Goal: Task Accomplishment & Management: Use online tool/utility

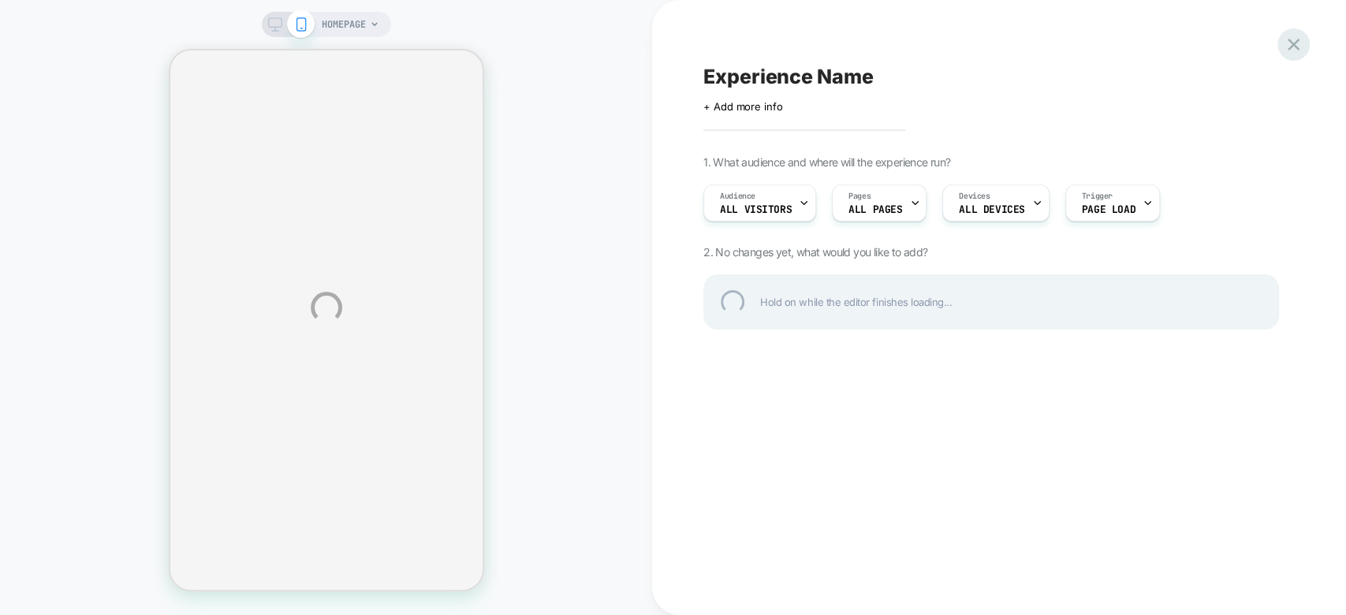
click at [1297, 49] on div at bounding box center [1294, 44] width 32 height 32
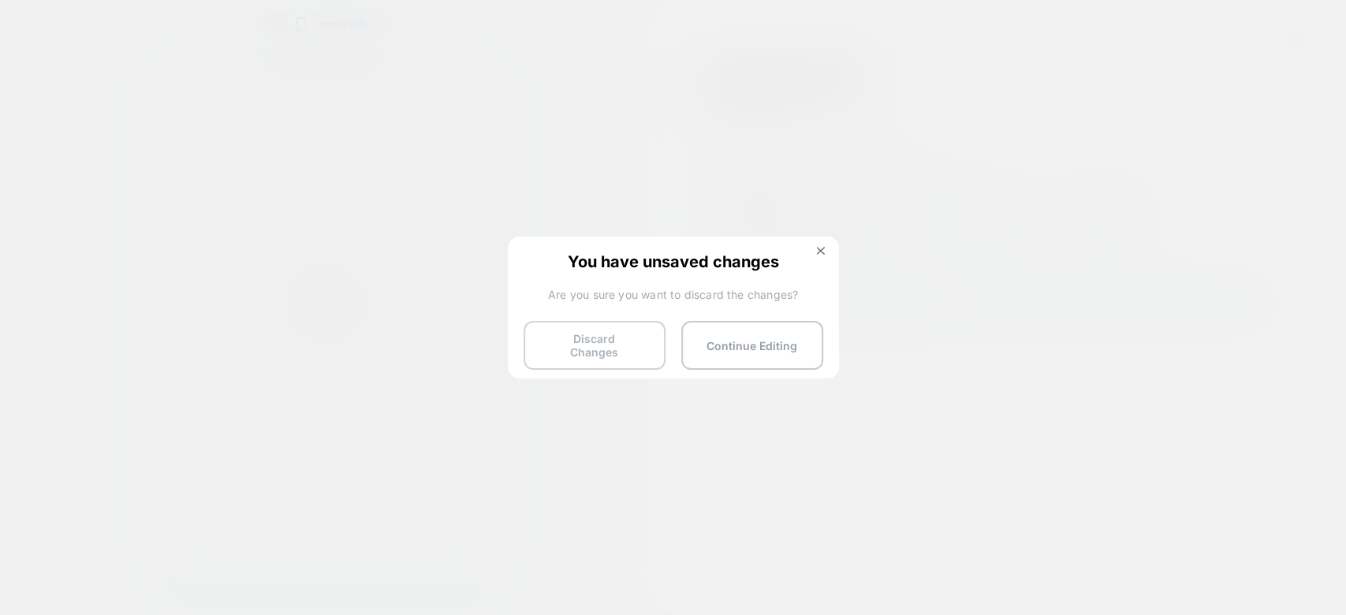
drag, startPoint x: 617, startPoint y: 367, endPoint x: 624, endPoint y: 349, distance: 18.5
click at [624, 349] on div "You have unsaved changes Are you sure you want to discard the changes? Discard …" at bounding box center [673, 307] width 331 height 140
click at [624, 349] on button "Discard Changes" at bounding box center [595, 345] width 142 height 49
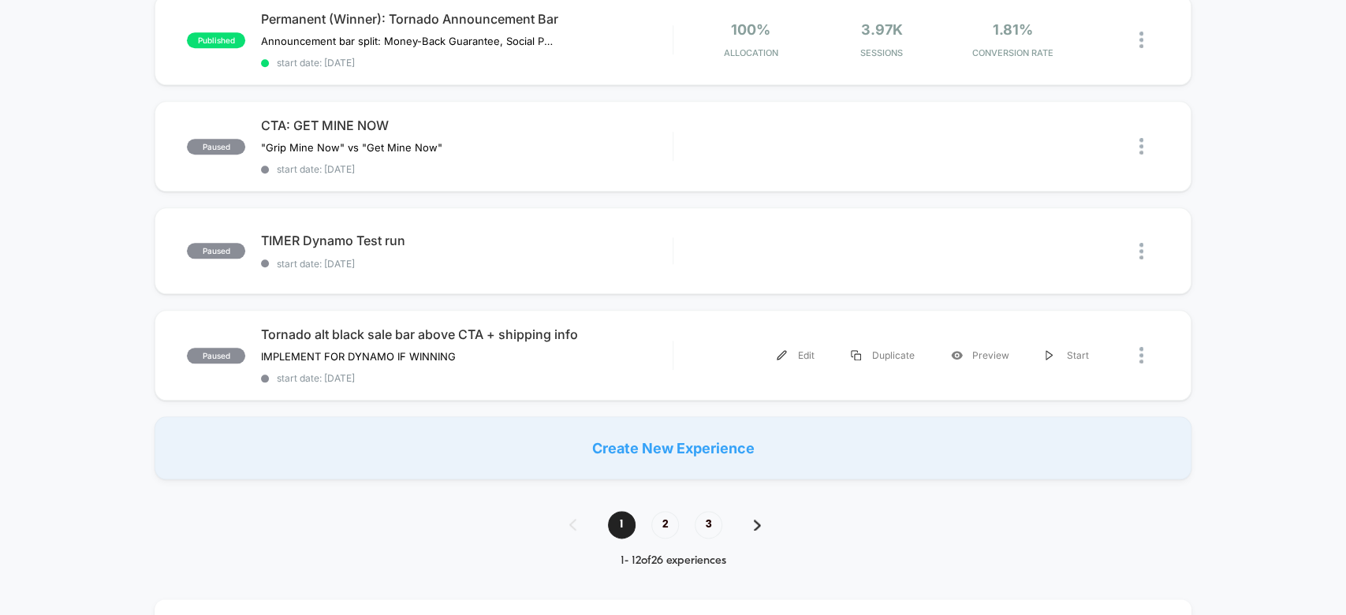
scroll to position [1017, 0]
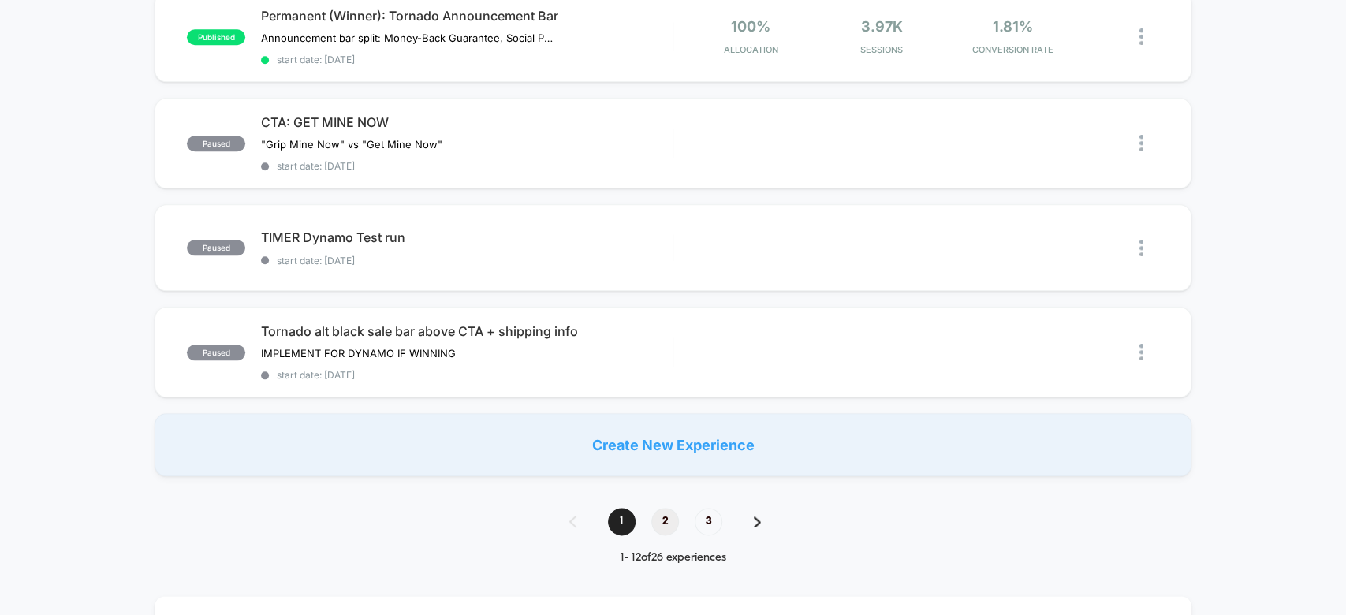
click at [670, 514] on span "2" at bounding box center [665, 522] width 28 height 28
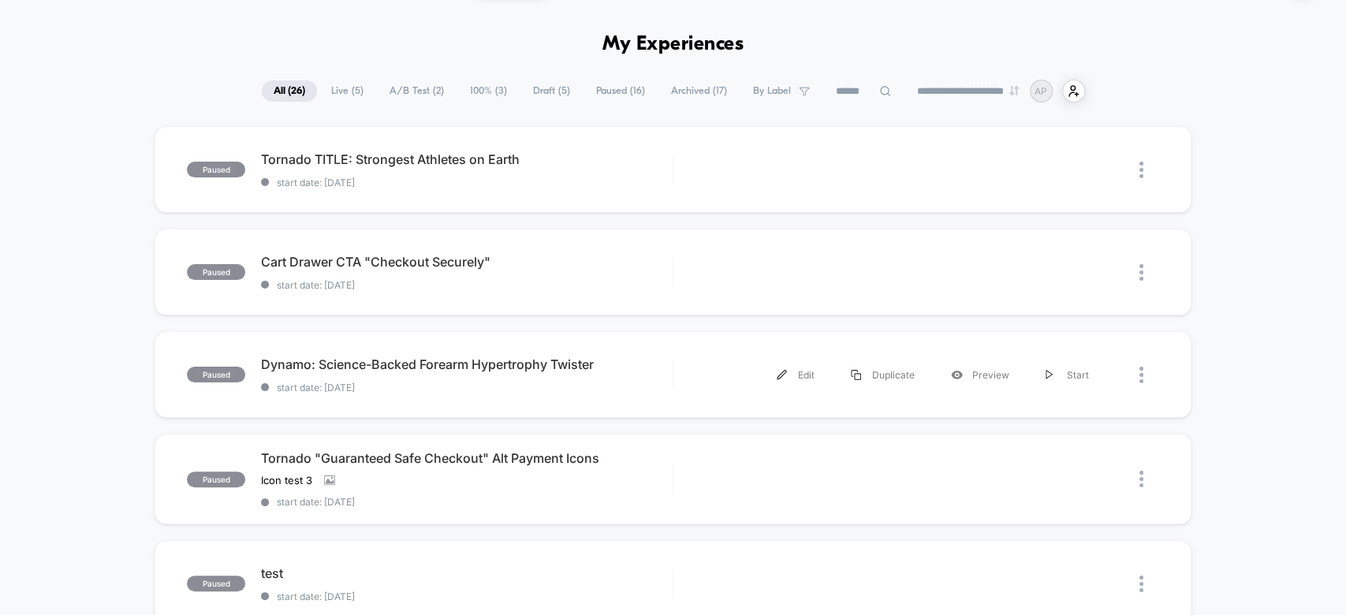
scroll to position [50, 0]
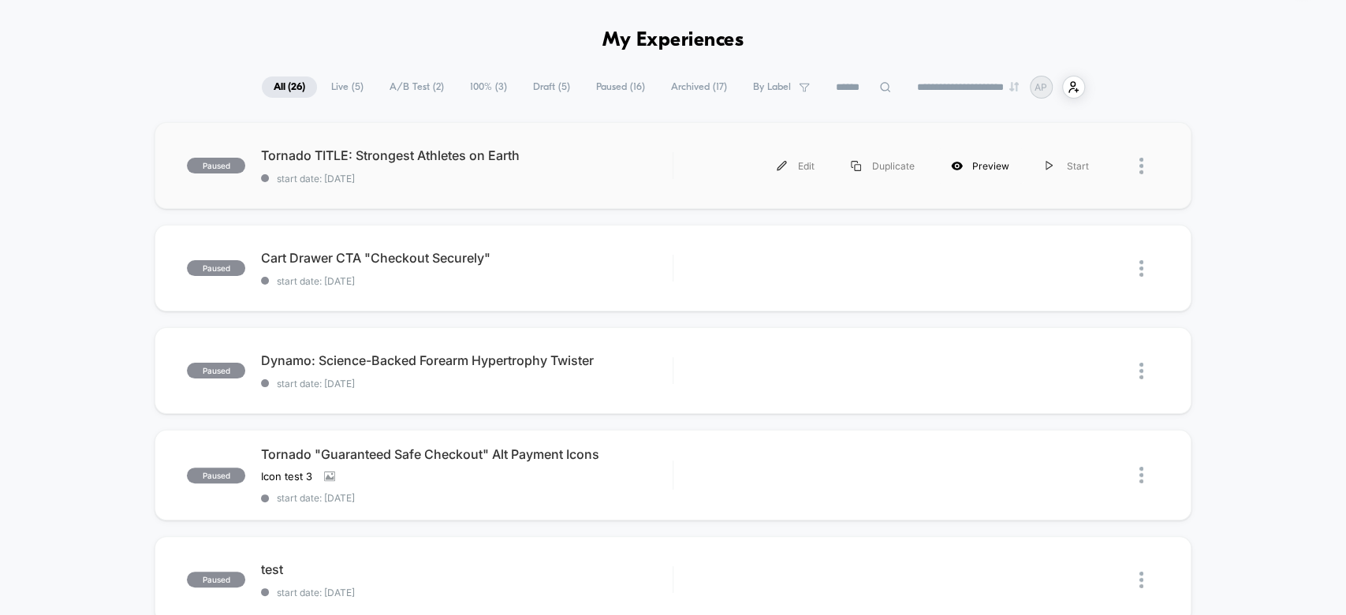
click at [972, 156] on div "Preview" at bounding box center [980, 165] width 95 height 35
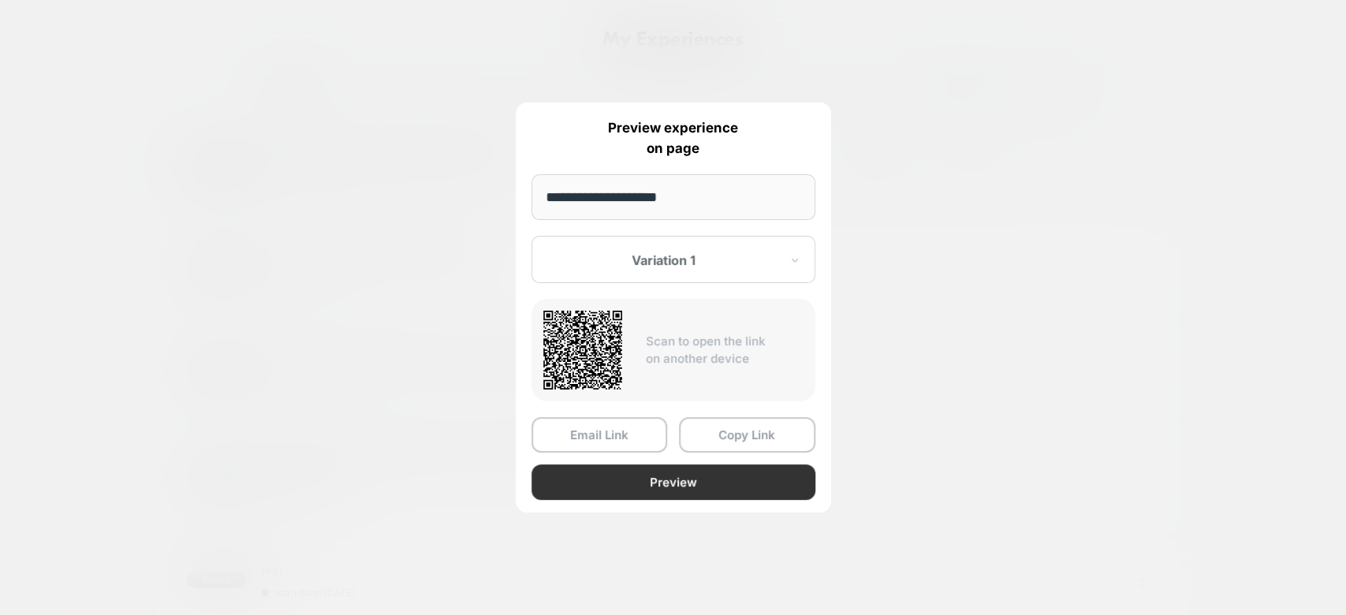
click at [629, 487] on button "Preview" at bounding box center [674, 482] width 284 height 35
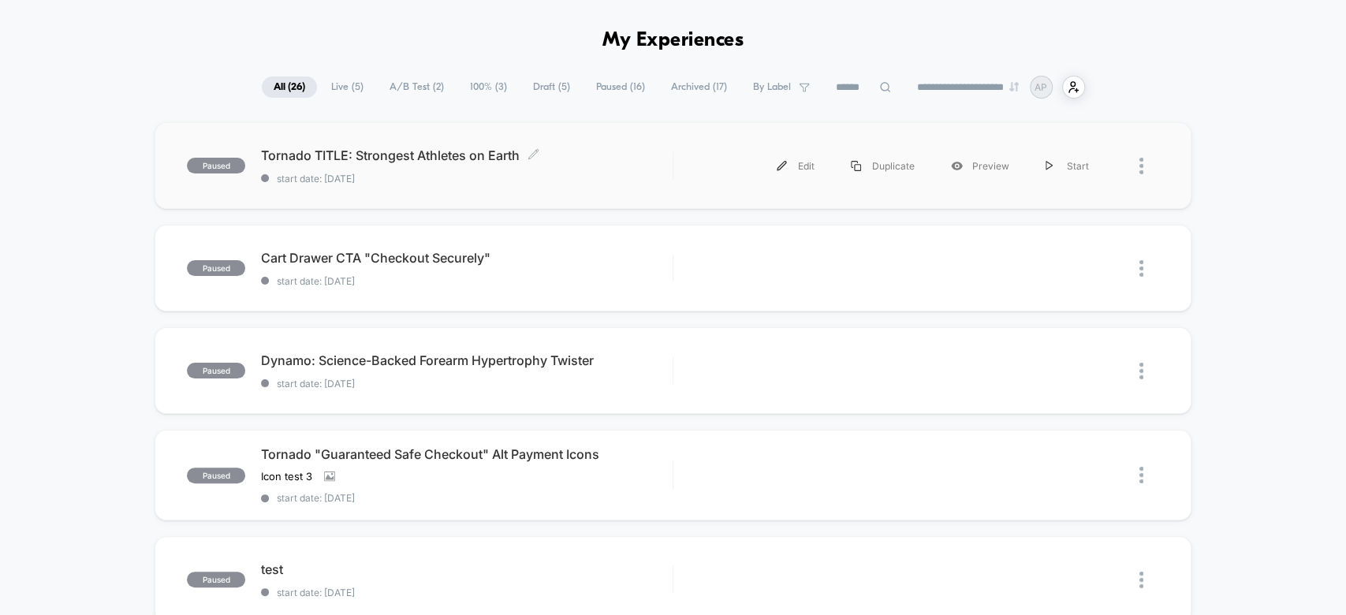
click at [656, 180] on span "start date: [DATE]" at bounding box center [466, 179] width 411 height 12
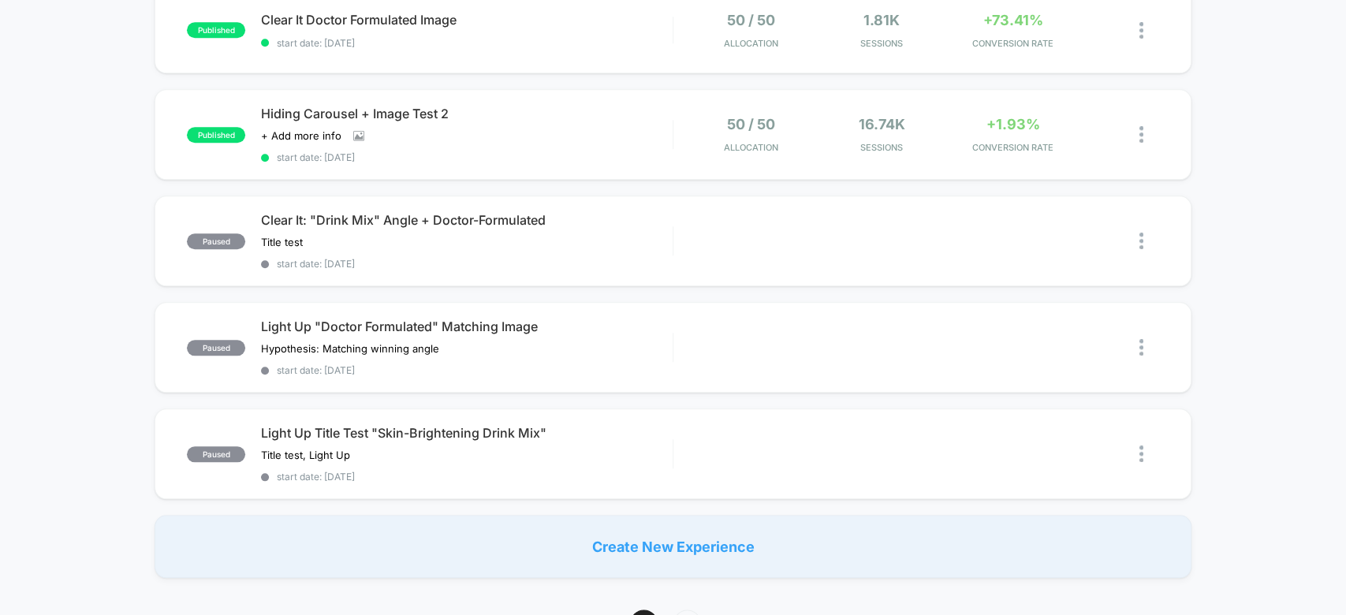
scroll to position [1005, 0]
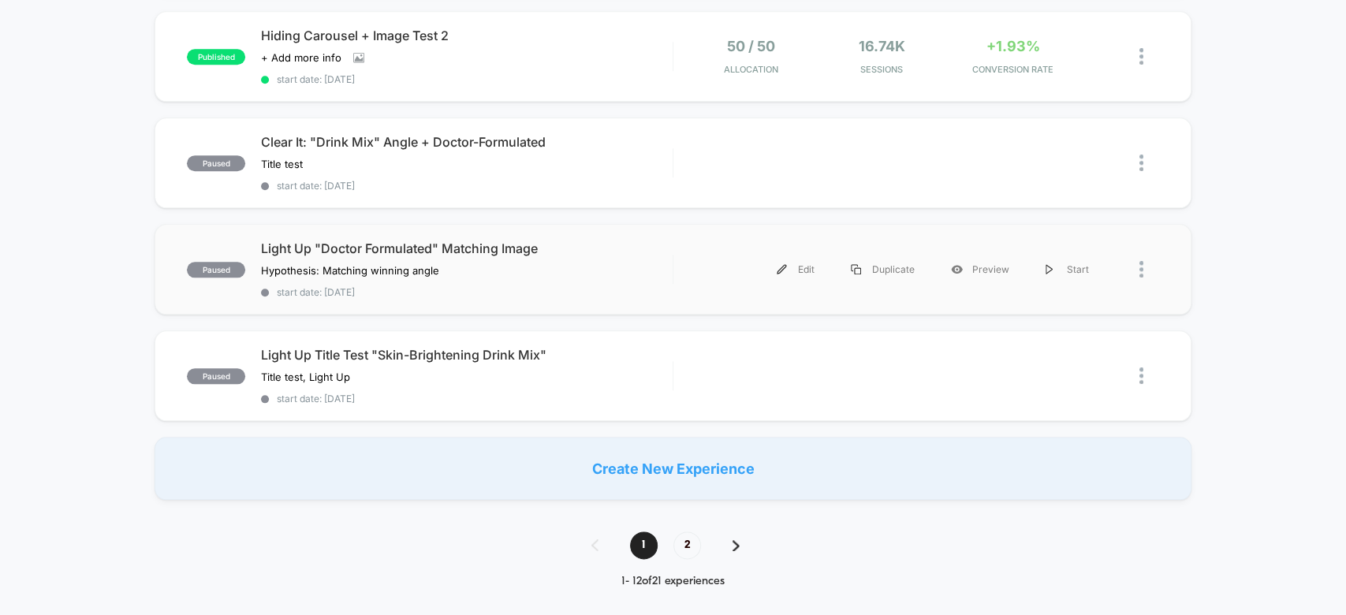
click at [703, 252] on div "Edit Duplicate Preview Start" at bounding box center [897, 269] width 417 height 35
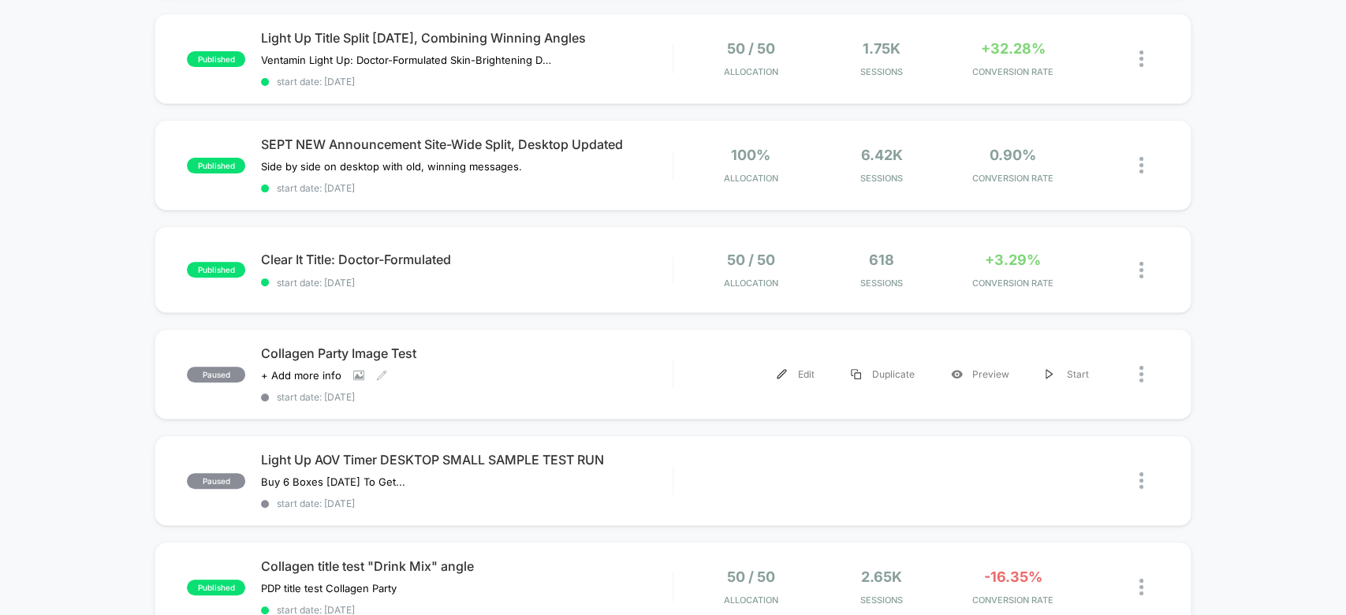
scroll to position [264, 0]
click at [656, 473] on div "Light Up AOV Timer DESKTOP SMALL SAMPLE TEST RUN Buy 6 Boxes Today To Get... Cl…" at bounding box center [466, 482] width 411 height 58
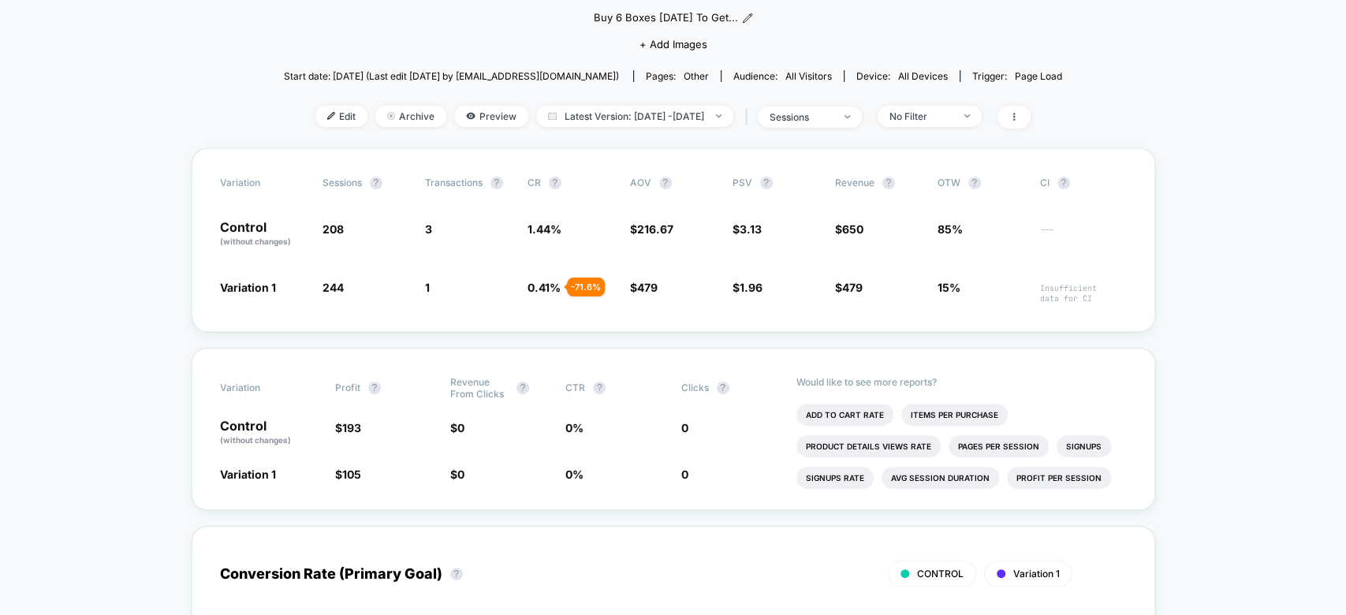
scroll to position [203, 0]
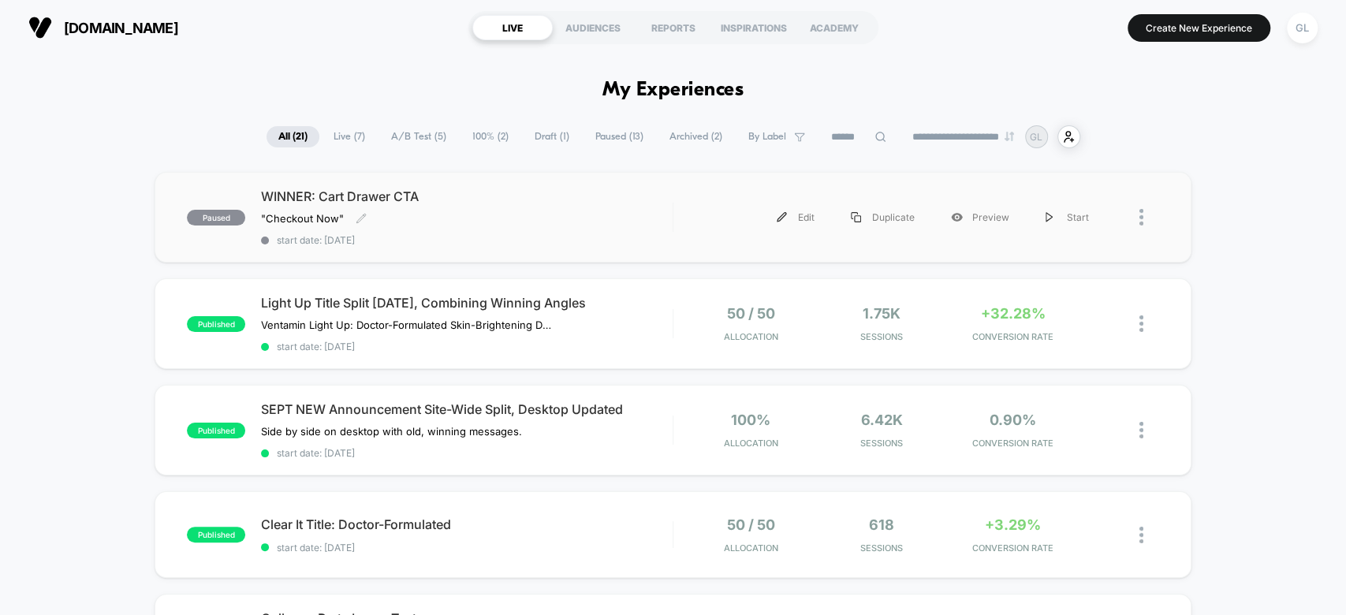
click at [636, 197] on span "WINNER: Cart Drawer CTA" at bounding box center [466, 196] width 411 height 16
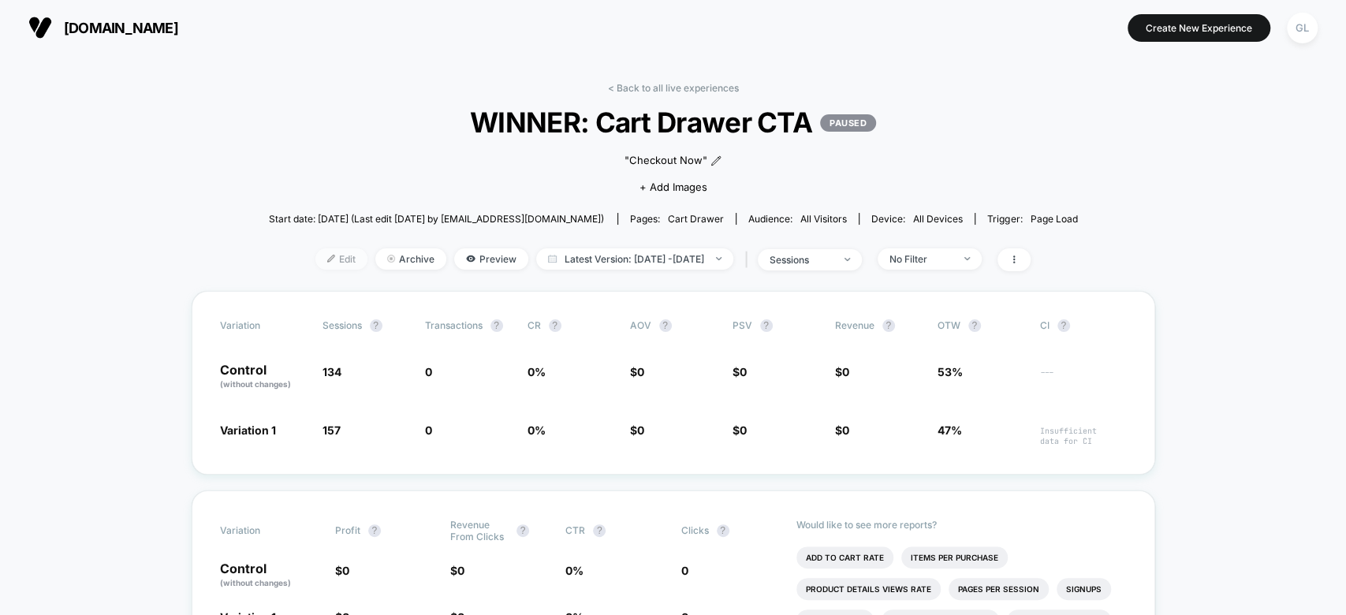
click at [315, 253] on span "Edit" at bounding box center [341, 258] width 52 height 21
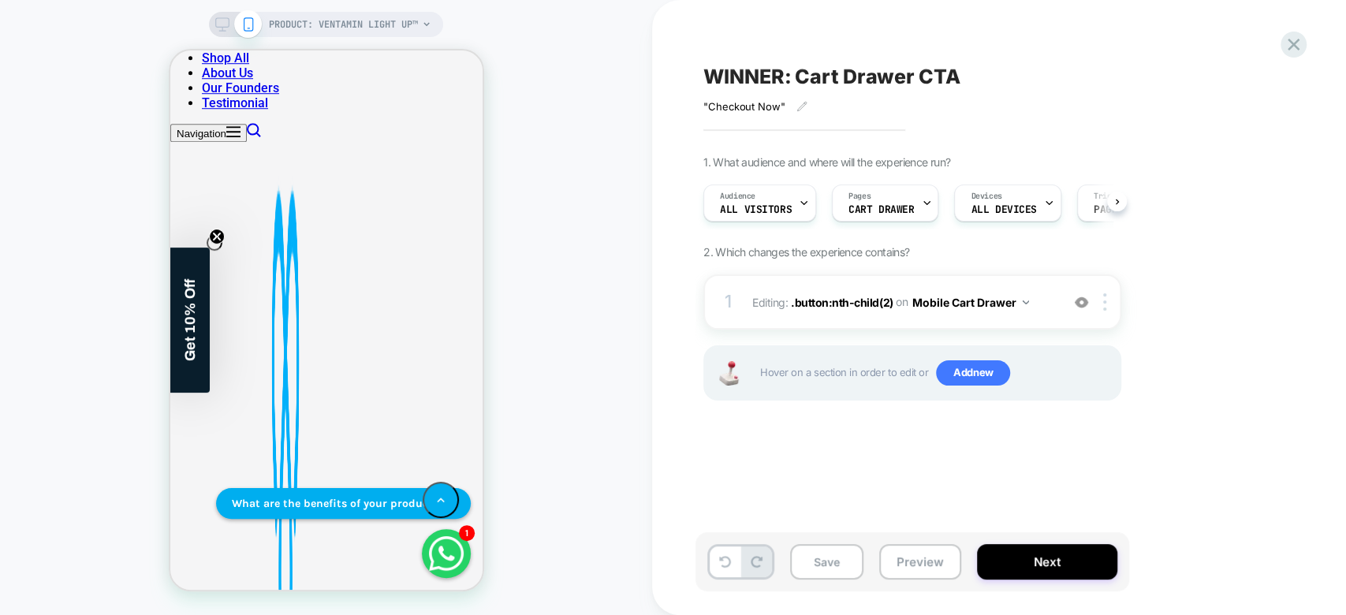
scroll to position [853, 0]
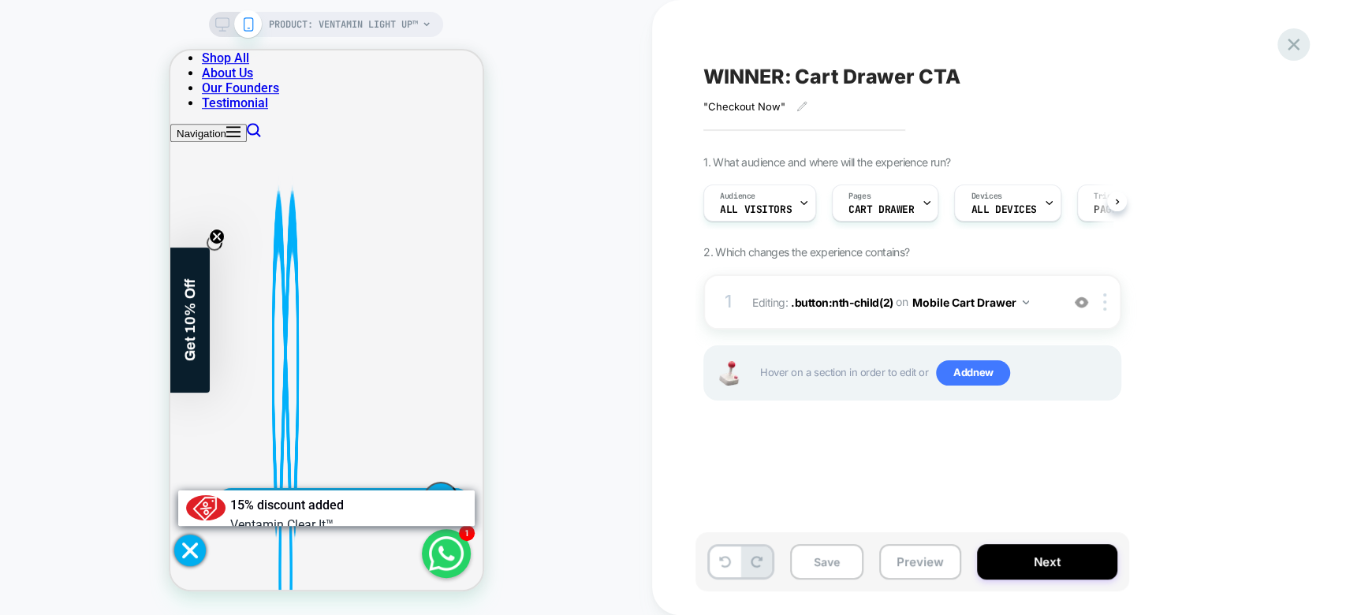
click at [1287, 54] on icon at bounding box center [1293, 44] width 21 height 21
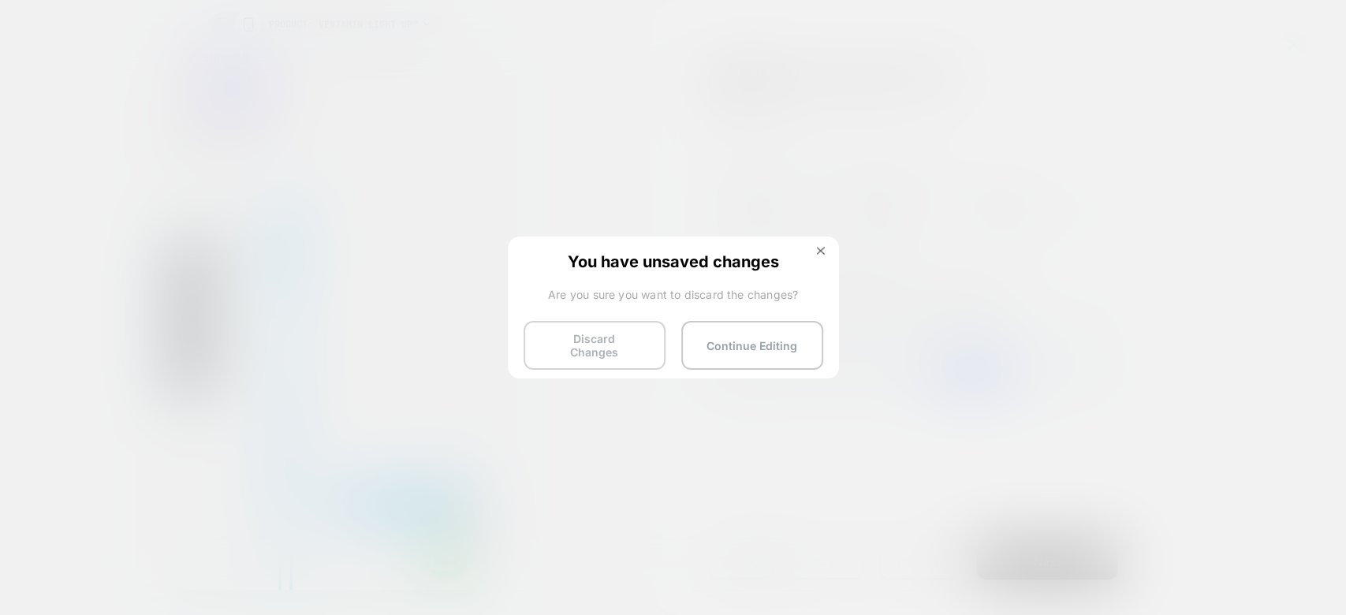
click at [640, 332] on button "Discard Changes" at bounding box center [595, 345] width 142 height 49
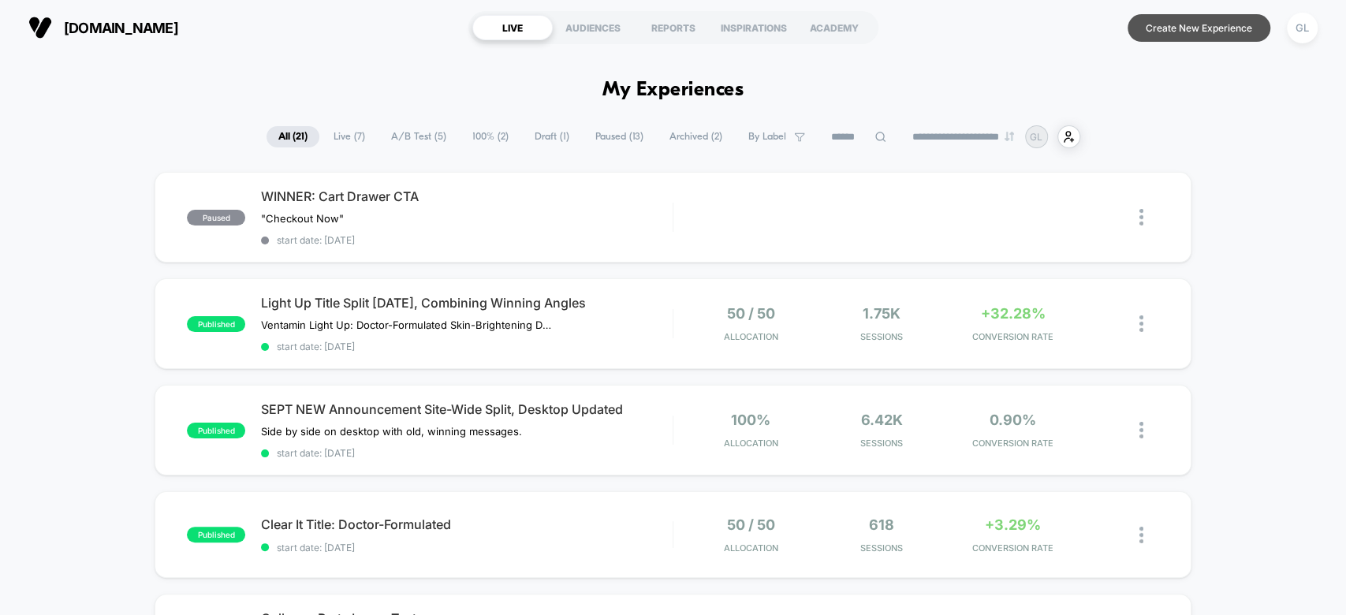
click at [1195, 37] on button "Create New Experience" at bounding box center [1199, 28] width 143 height 28
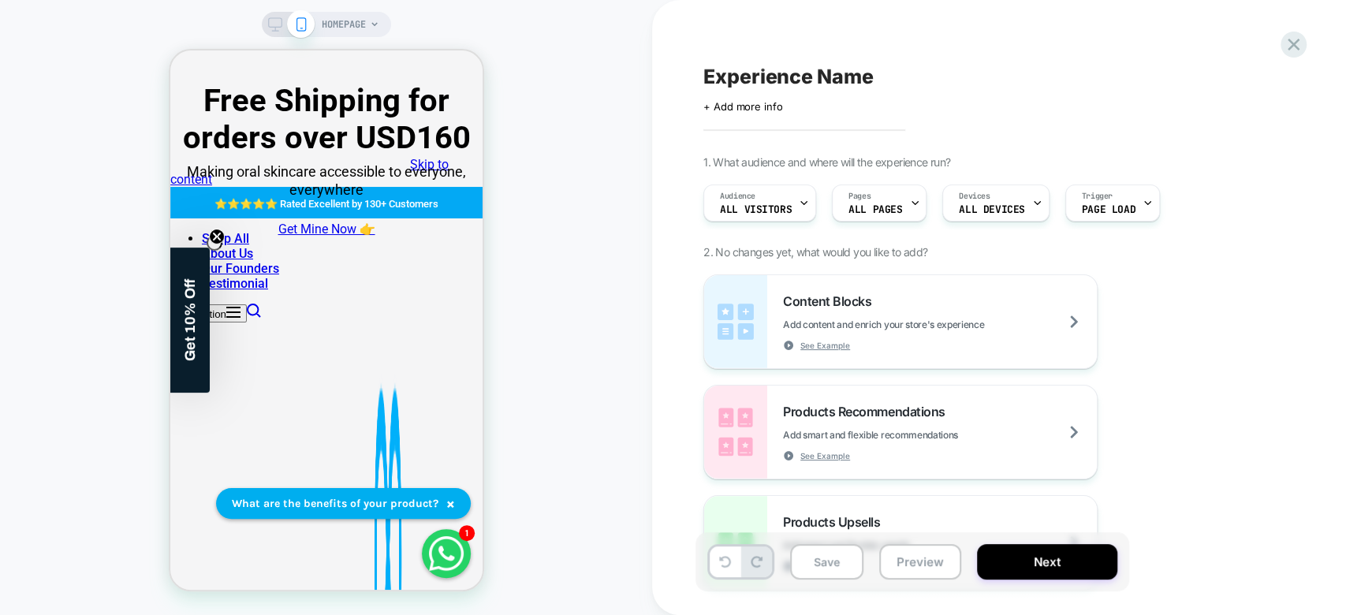
click at [365, 22] on span "HOMEPAGE" at bounding box center [344, 24] width 44 height 25
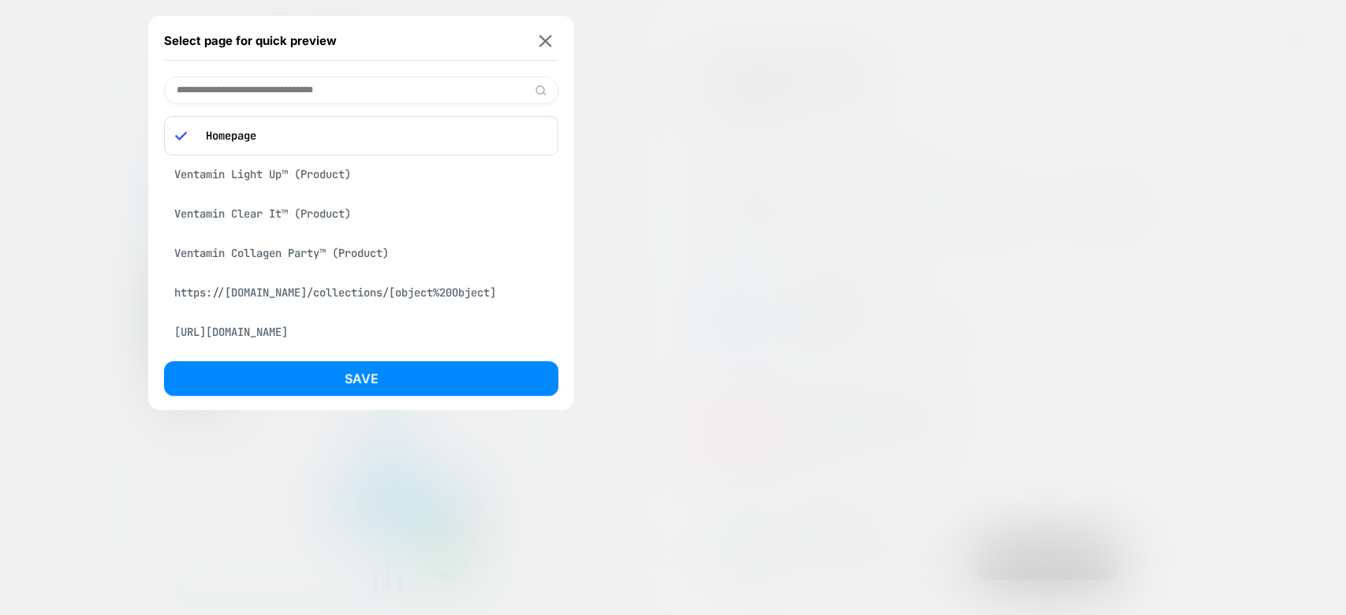
click at [394, 180] on div "Ventamin Light Up™ (Product)" at bounding box center [361, 174] width 394 height 30
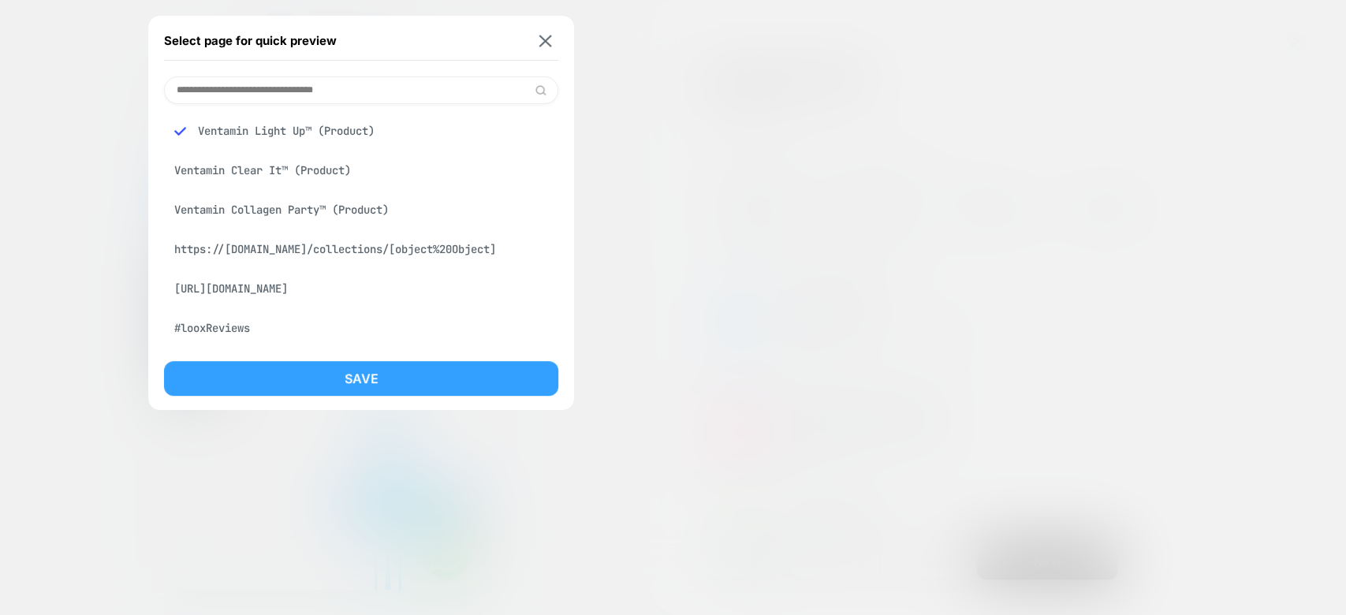
click at [430, 386] on button "Save" at bounding box center [361, 378] width 394 height 35
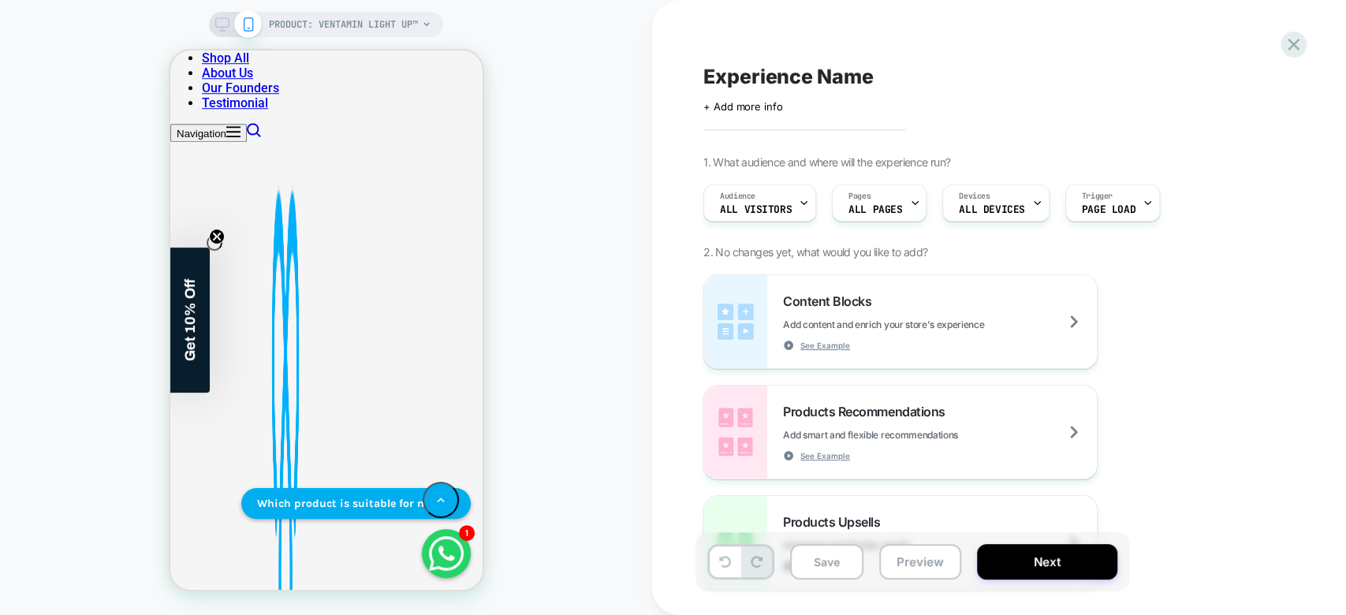
scroll to position [959, 0]
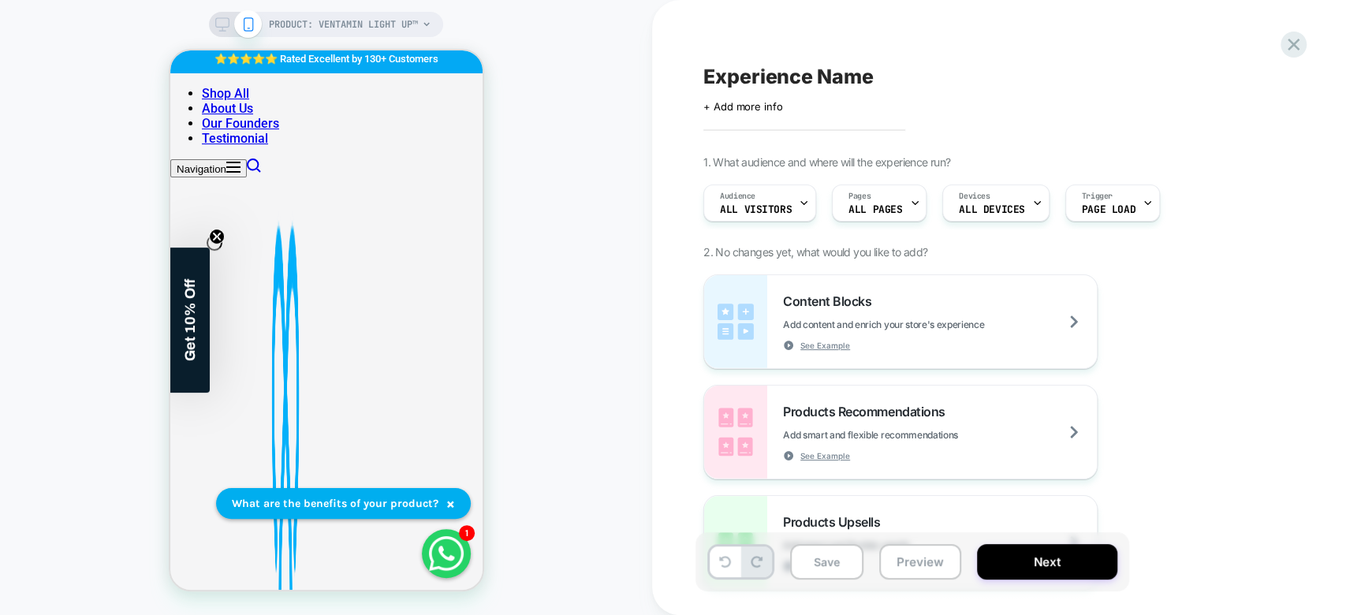
scroll to position [0, 0]
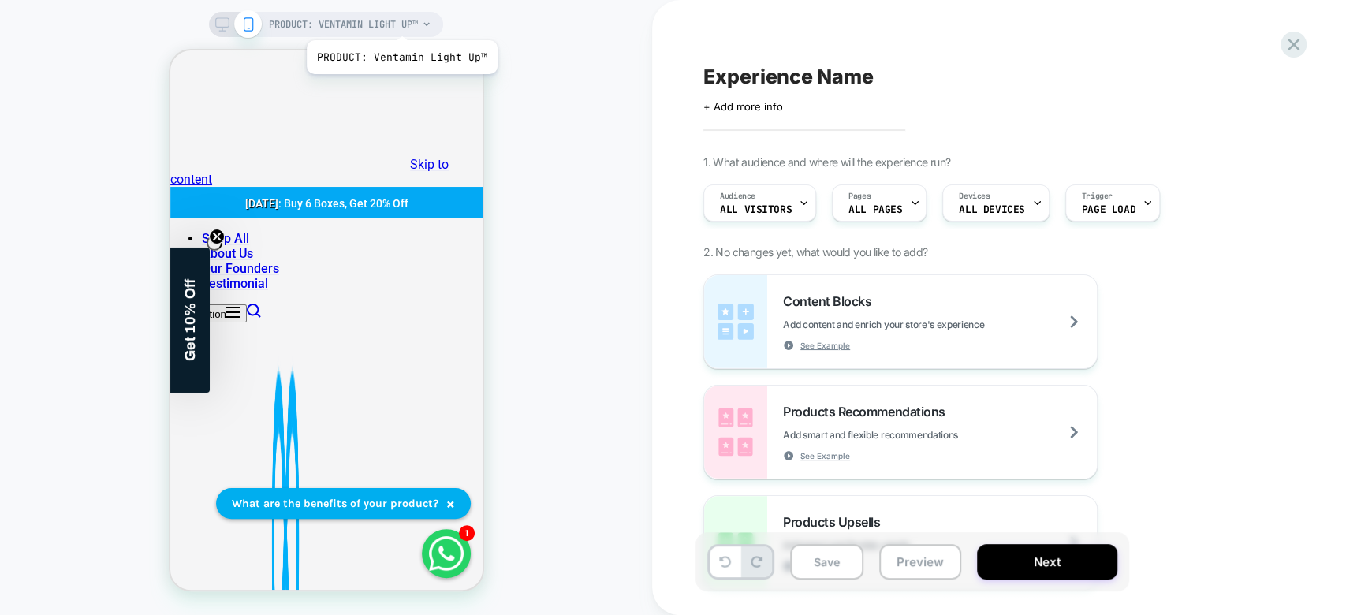
click at [400, 21] on span "PRODUCT: Ventamin Light Up™" at bounding box center [343, 24] width 149 height 25
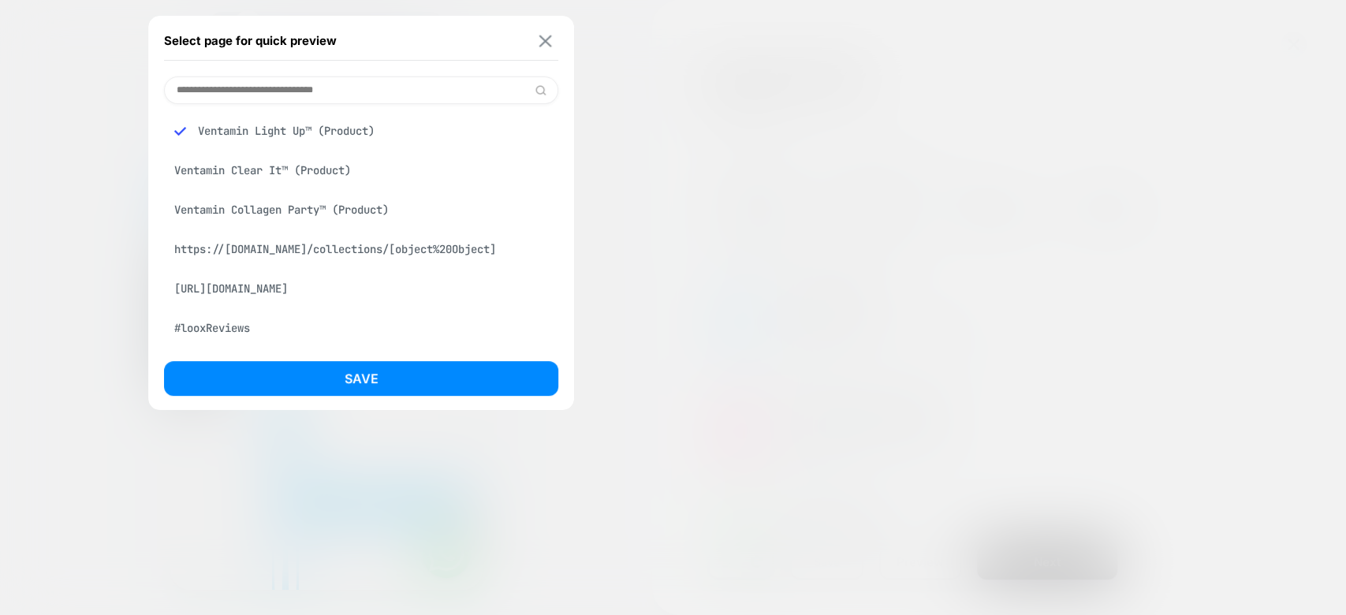
click at [544, 37] on img at bounding box center [545, 41] width 13 height 12
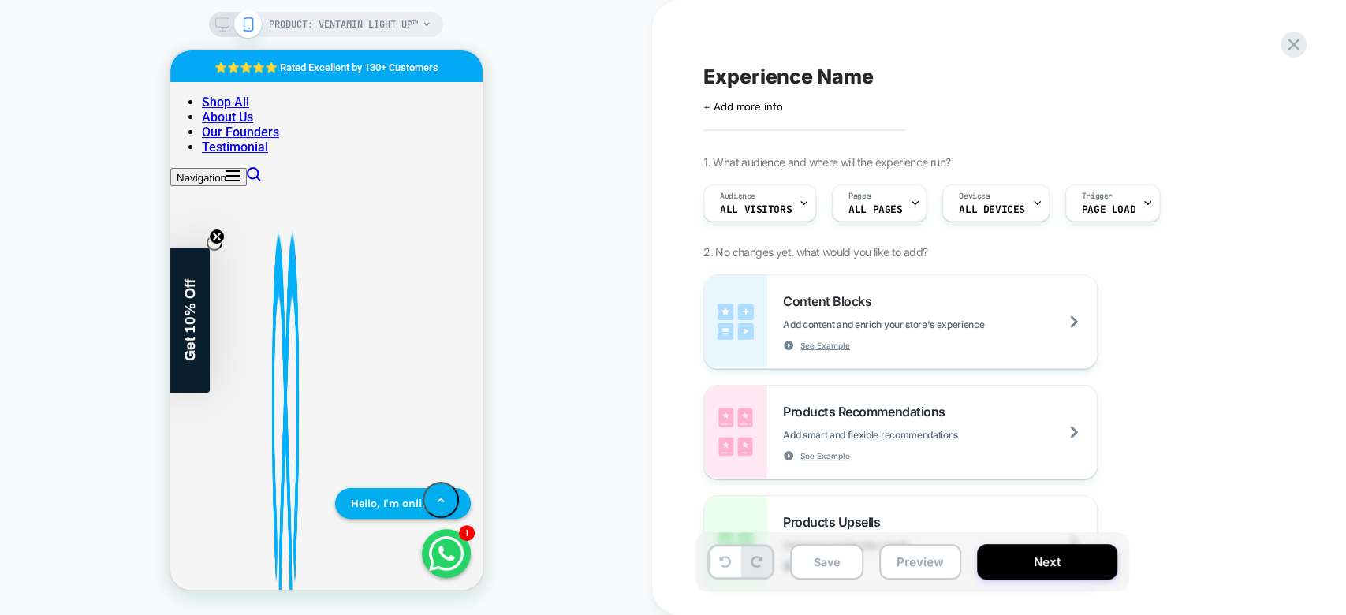
scroll to position [170, 0]
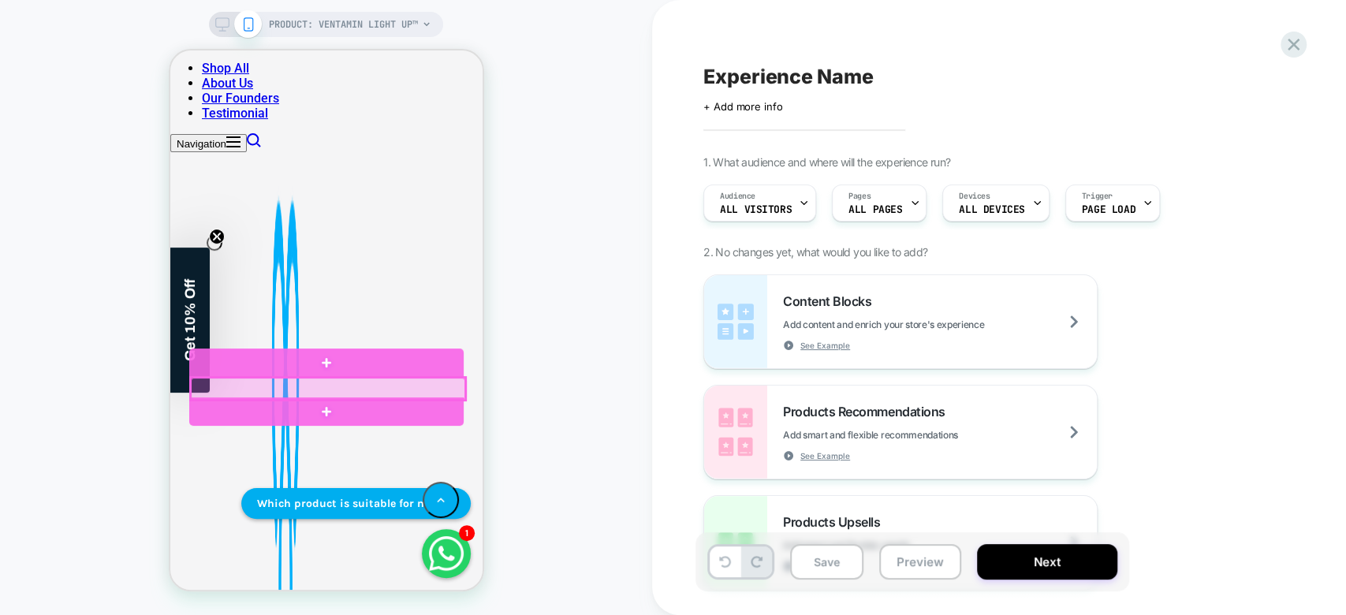
click at [268, 386] on div at bounding box center [327, 389] width 274 height 22
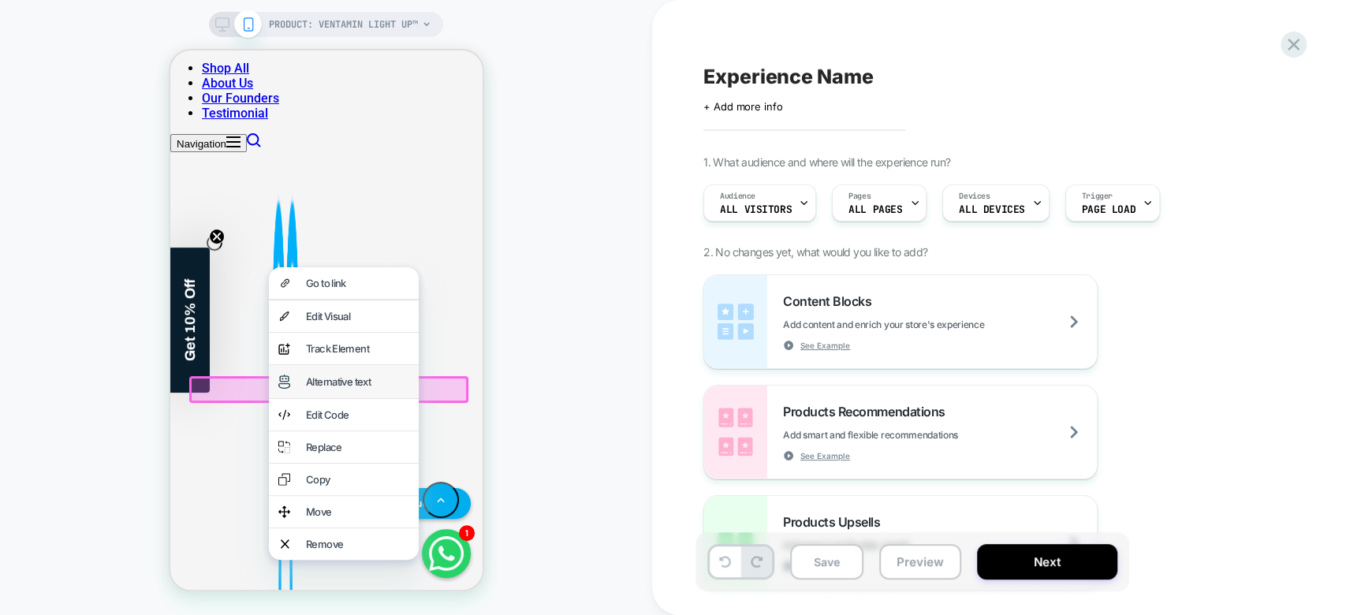
click at [299, 390] on div "Alternative text" at bounding box center [343, 381] width 150 height 33
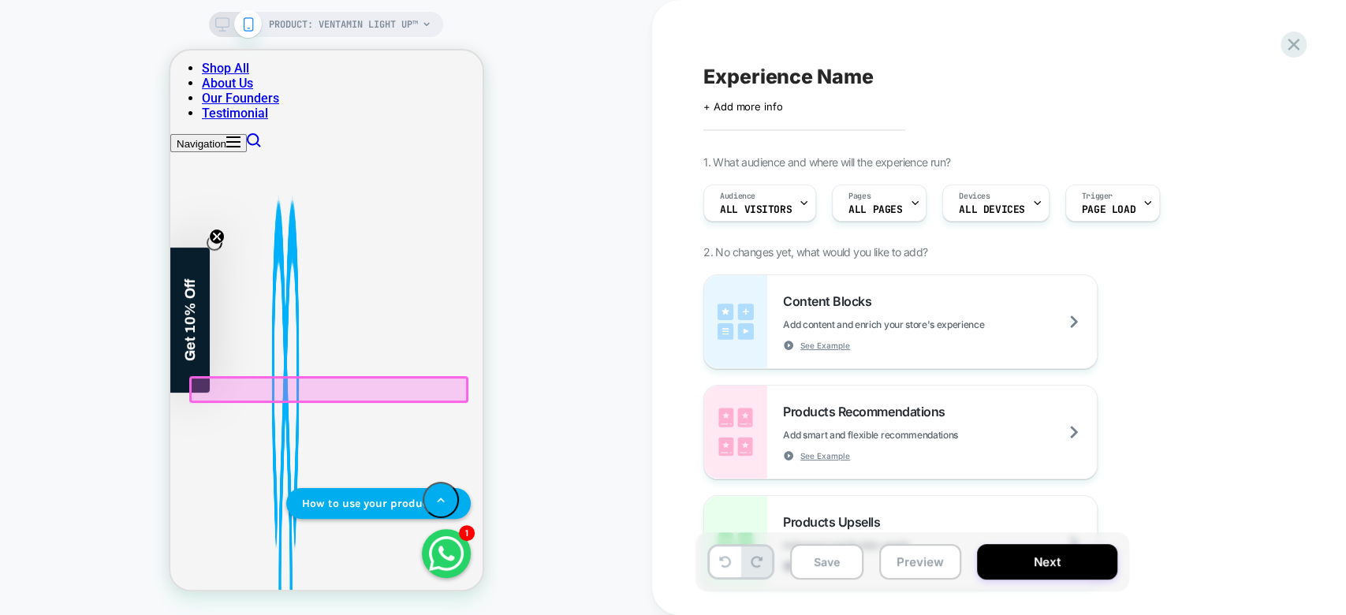
scroll to position [237, 0]
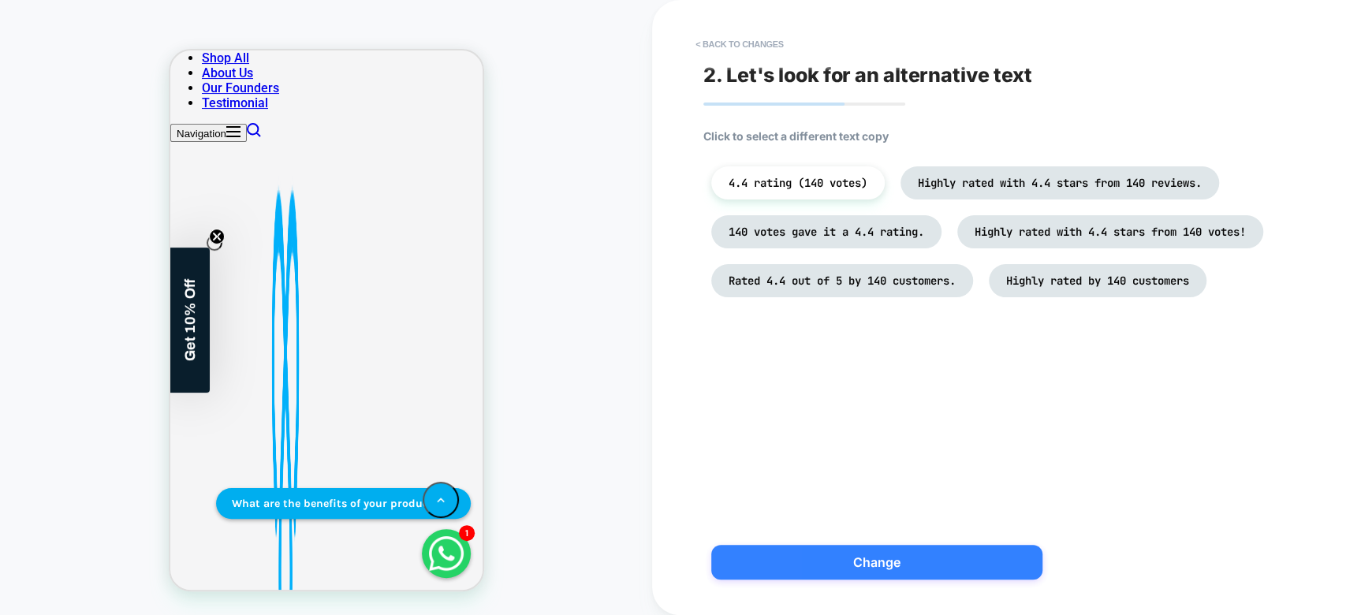
click at [854, 556] on button "Change" at bounding box center [876, 562] width 331 height 35
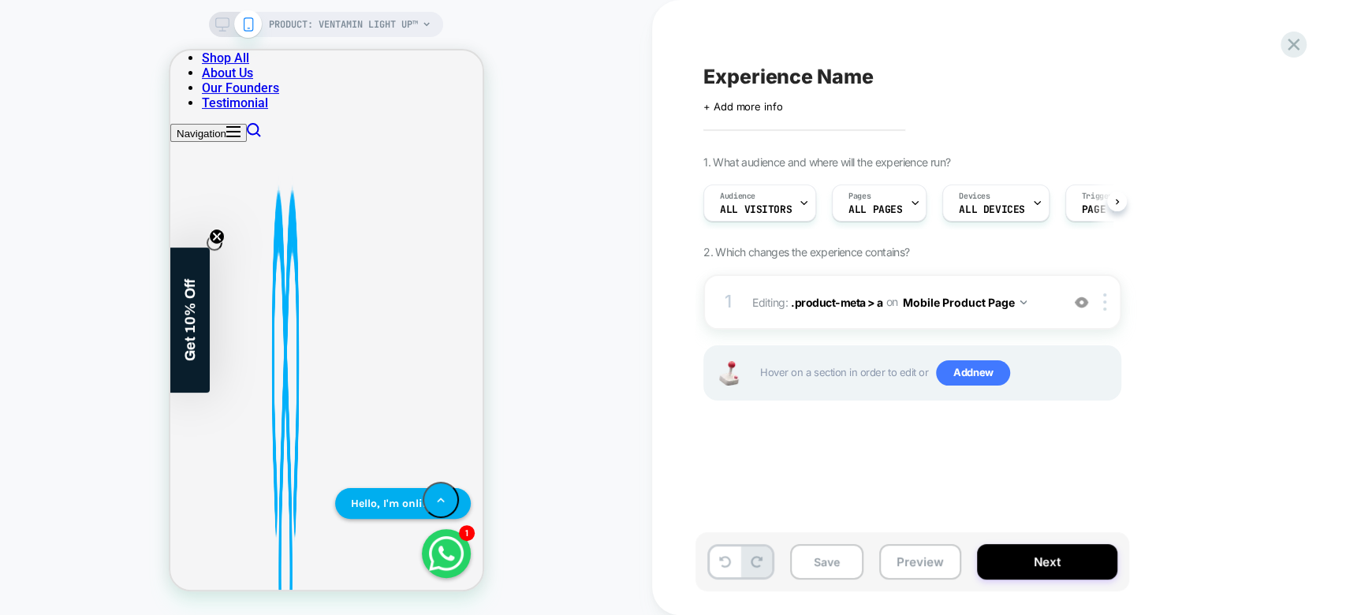
scroll to position [0, 0]
click at [838, 300] on span ".product-meta > a" at bounding box center [837, 301] width 92 height 13
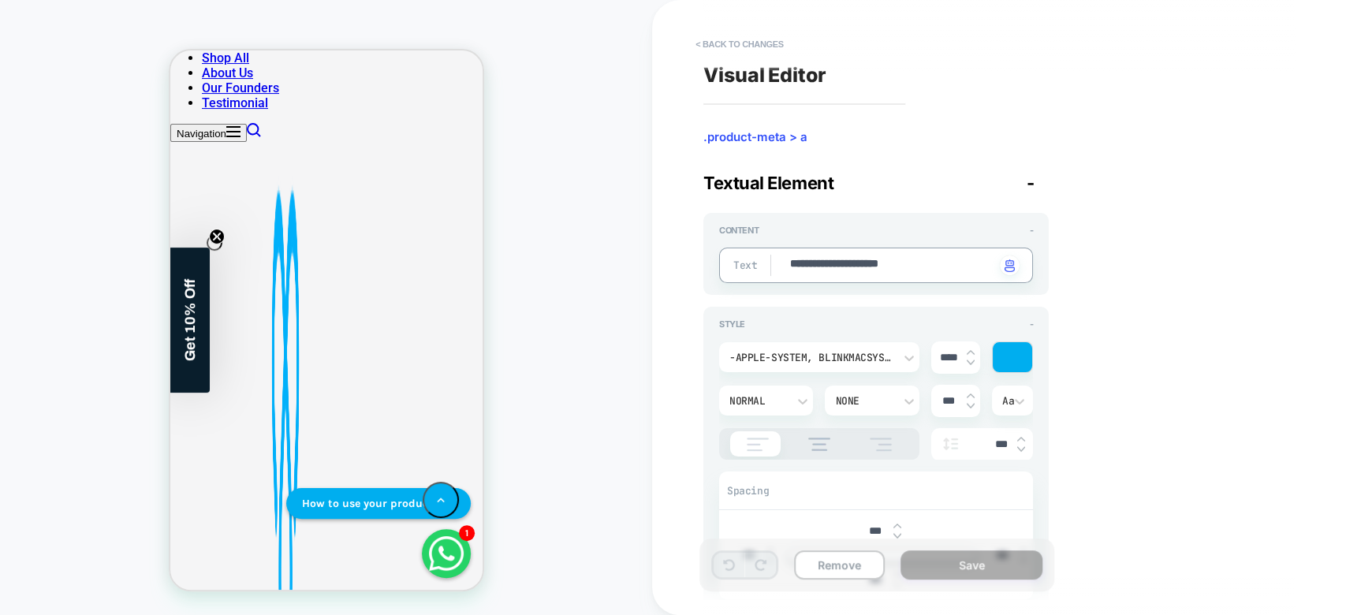
click at [945, 271] on textarea "**********" at bounding box center [892, 265] width 207 height 18
type textarea "*"
type textarea "**********"
click at [863, 259] on textarea "**********" at bounding box center [892, 265] width 207 height 18
type textarea "*"
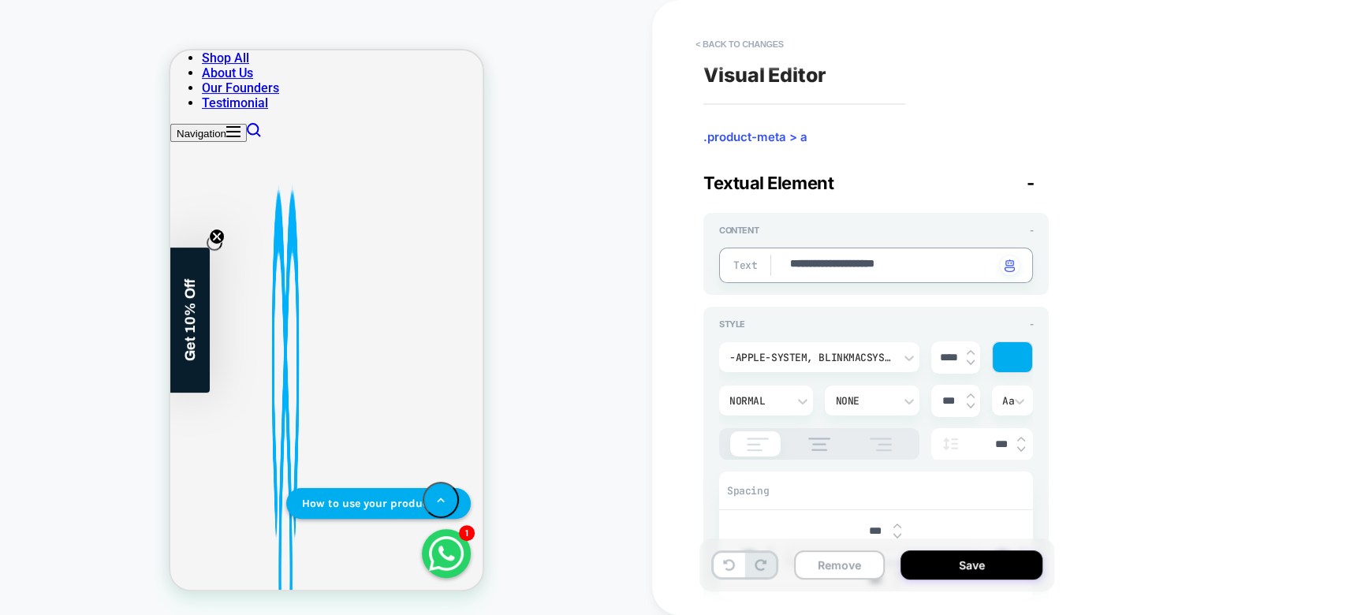
type textarea "**********"
type textarea "*"
type textarea "**********"
click at [946, 566] on button "Save" at bounding box center [972, 564] width 142 height 29
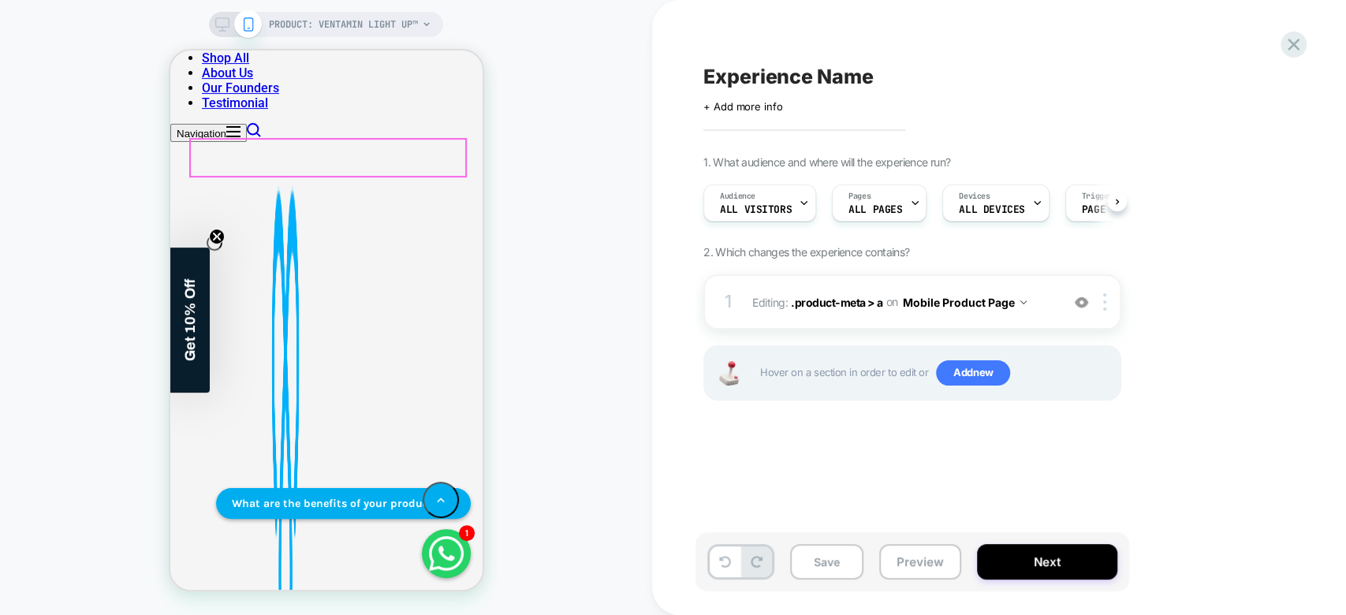
scroll to position [344, 0]
click at [875, 211] on span "ALL PAGES" at bounding box center [876, 209] width 54 height 11
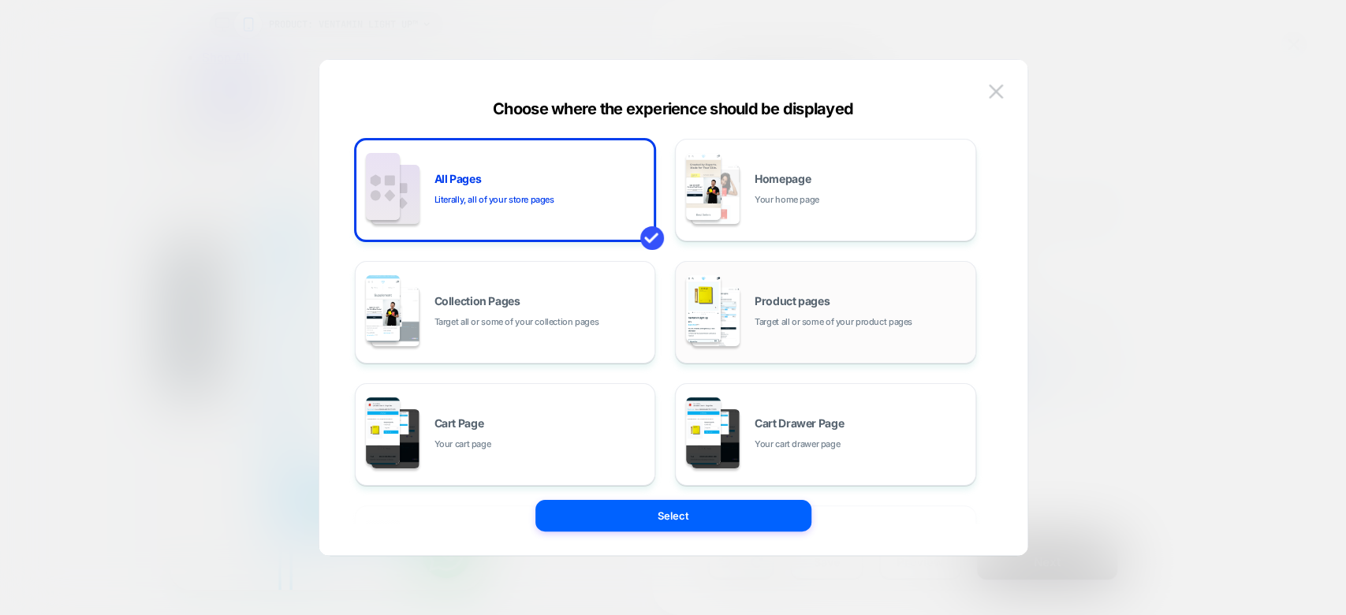
click at [857, 330] on div "Product pages Target all or some of your product pages" at bounding box center [826, 312] width 284 height 87
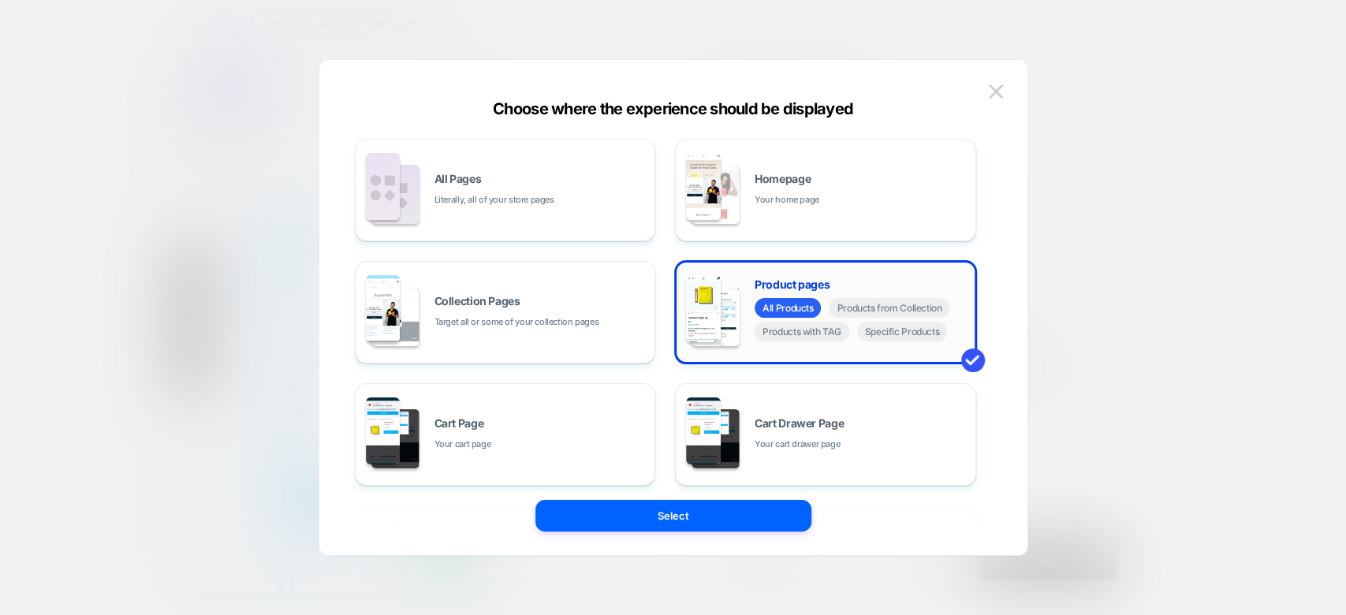
click at [898, 345] on div "Product pages All Products Products from Collection Products with TAG Specific …" at bounding box center [826, 312] width 284 height 87
click at [902, 335] on span "Specific Products" at bounding box center [902, 332] width 91 height 20
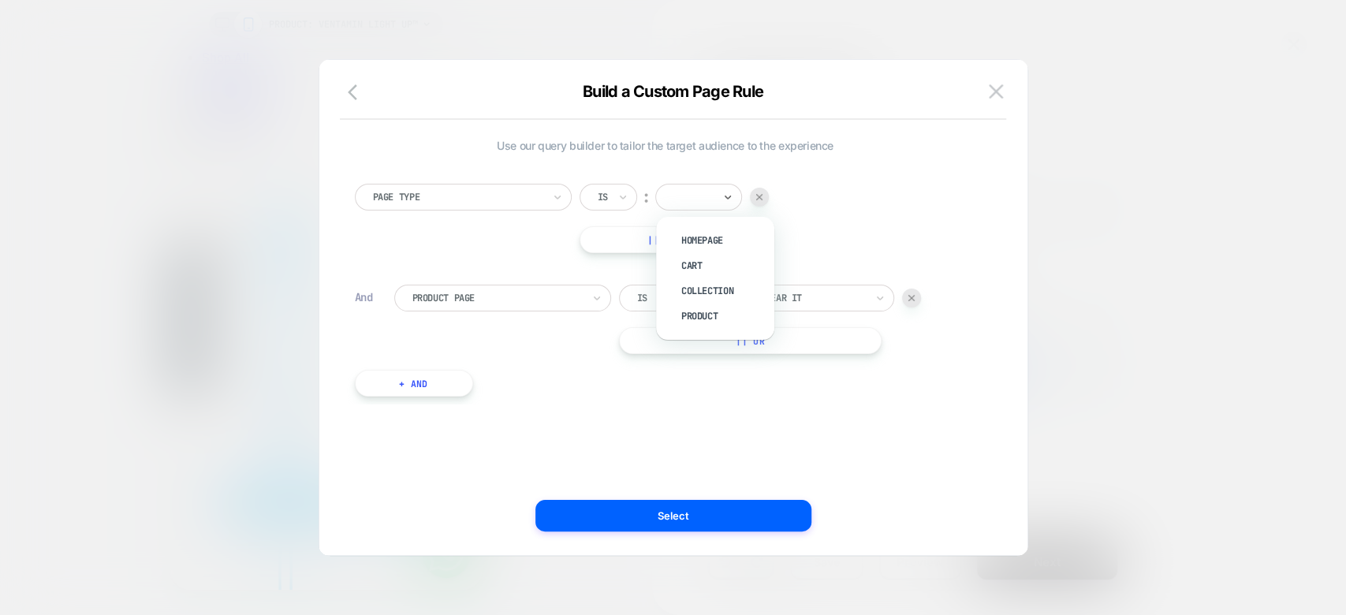
click at [677, 186] on div at bounding box center [698, 197] width 87 height 27
click at [724, 306] on div "Product" at bounding box center [723, 316] width 103 height 25
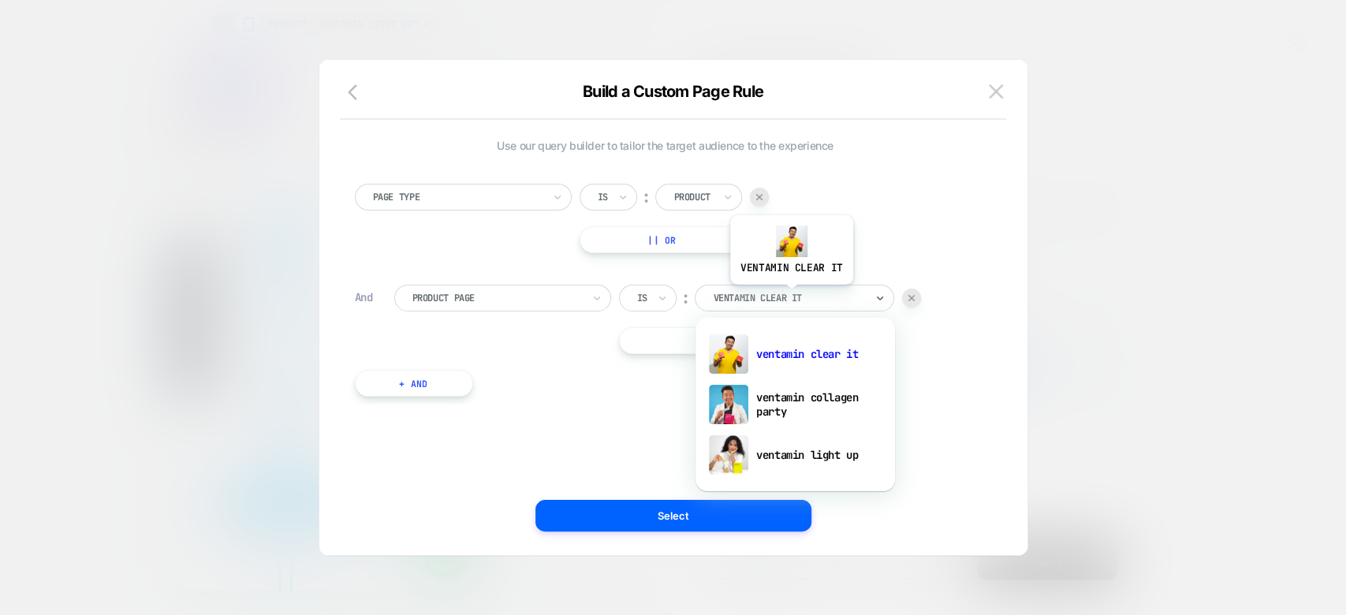
click at [790, 296] on div at bounding box center [789, 298] width 152 height 14
click at [816, 450] on div "ventamin light up" at bounding box center [795, 455] width 184 height 50
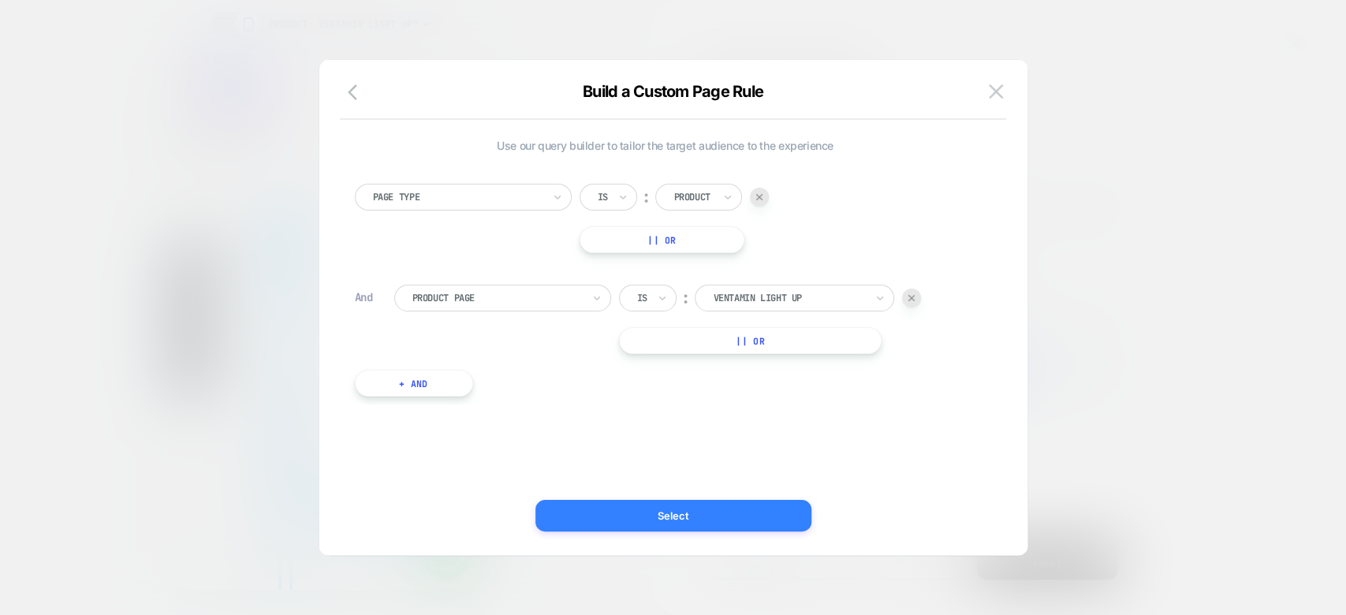
click at [757, 502] on button "Select" at bounding box center [673, 516] width 276 height 32
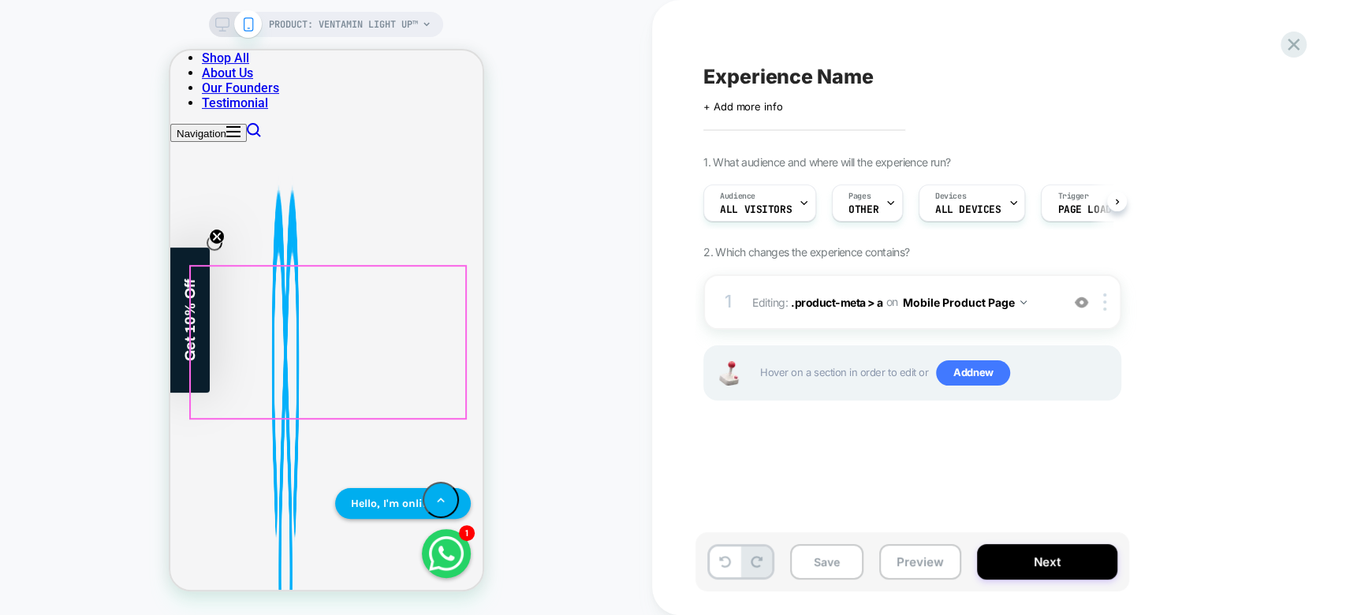
scroll to position [315, 0]
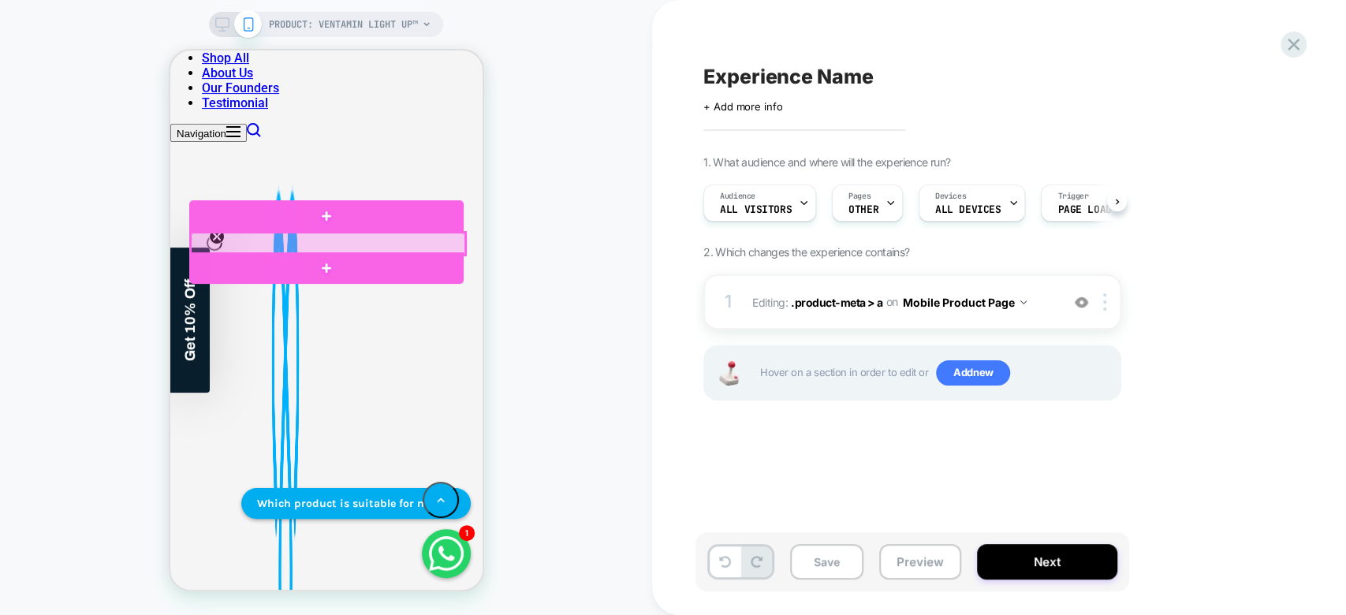
click at [279, 244] on div at bounding box center [327, 244] width 274 height 22
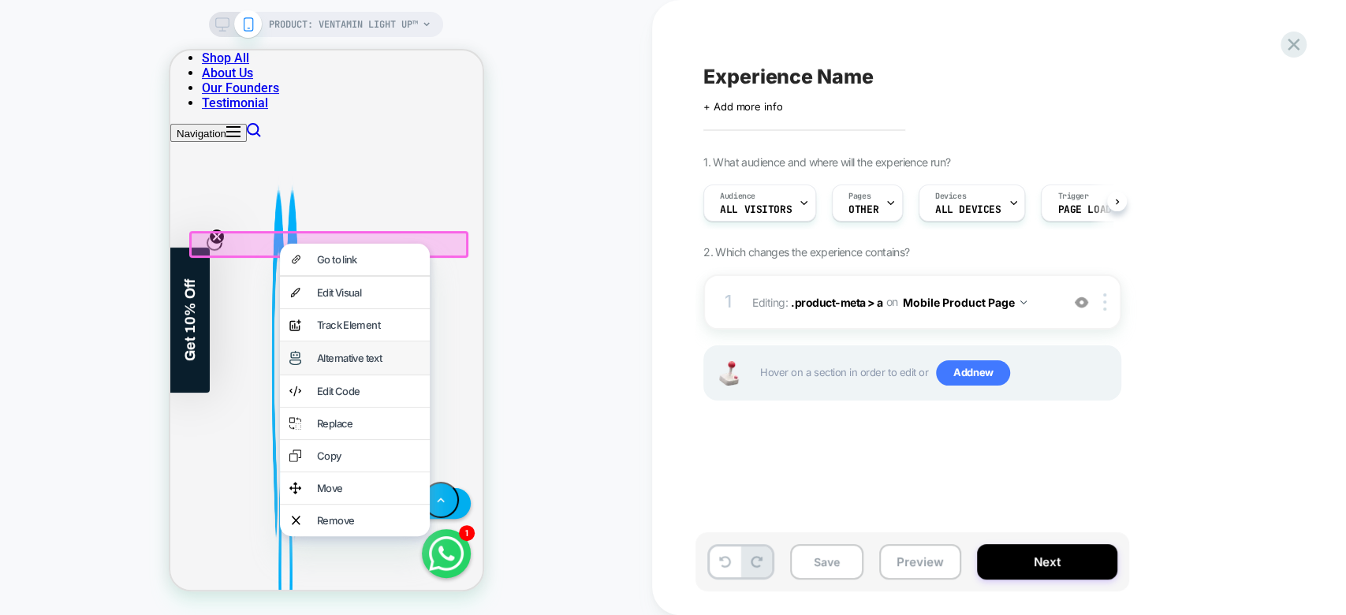
click at [386, 364] on div "Alternative text" at bounding box center [367, 358] width 103 height 13
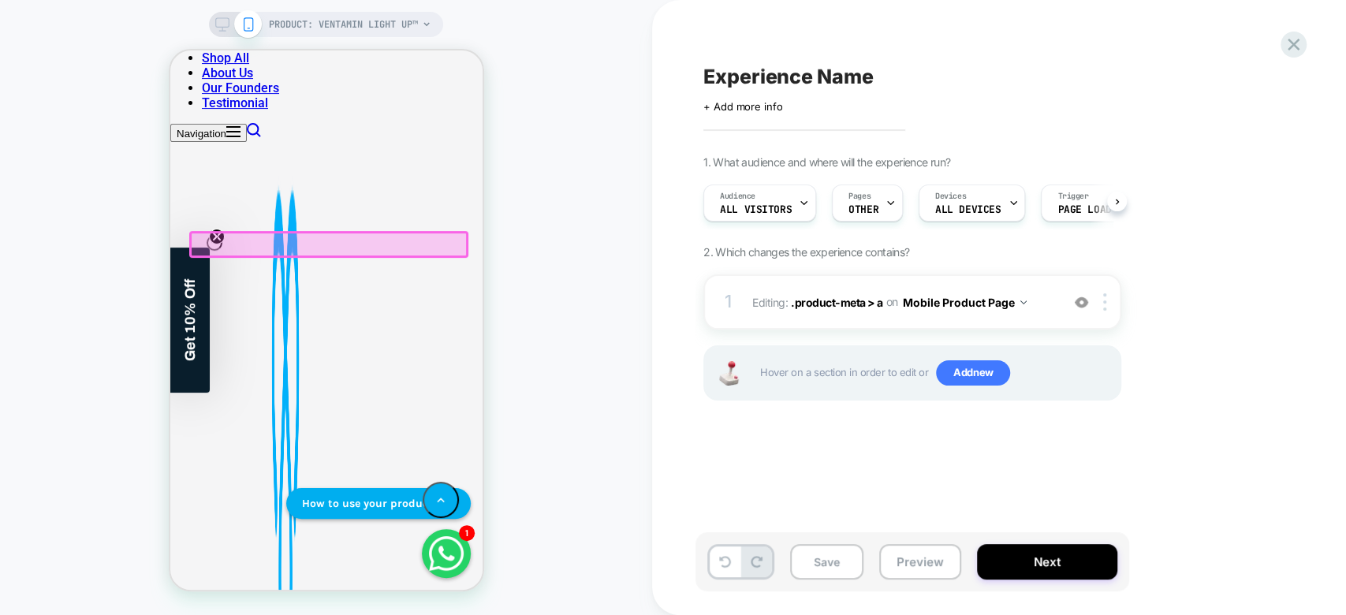
scroll to position [237, 0]
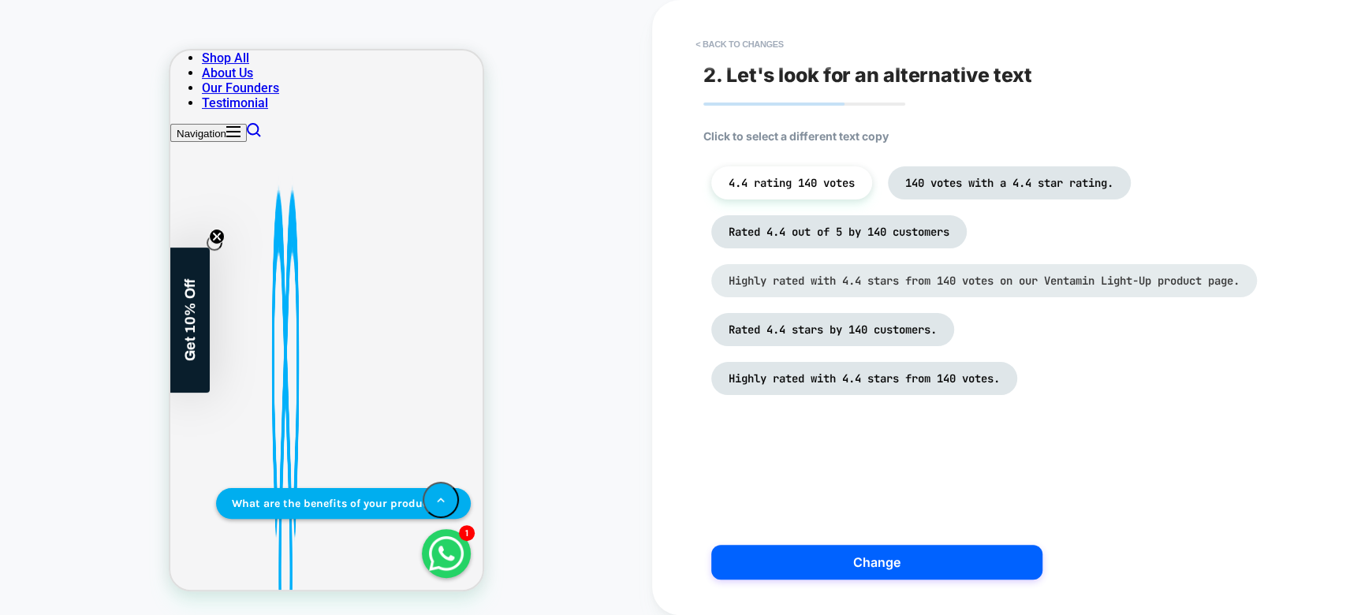
click at [860, 297] on li "Highly rated with 4.4 stars from 140 votes on our Ventamin Light-Up product pag…" at bounding box center [984, 280] width 546 height 33
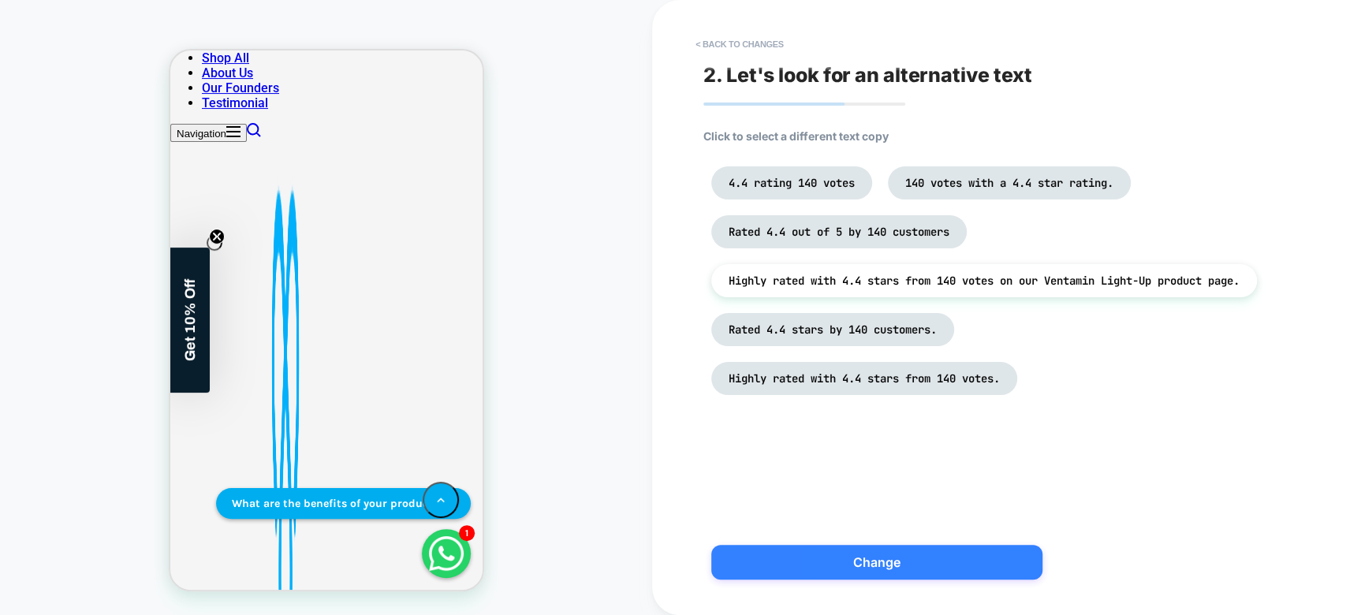
click at [885, 560] on button "Change" at bounding box center [876, 562] width 331 height 35
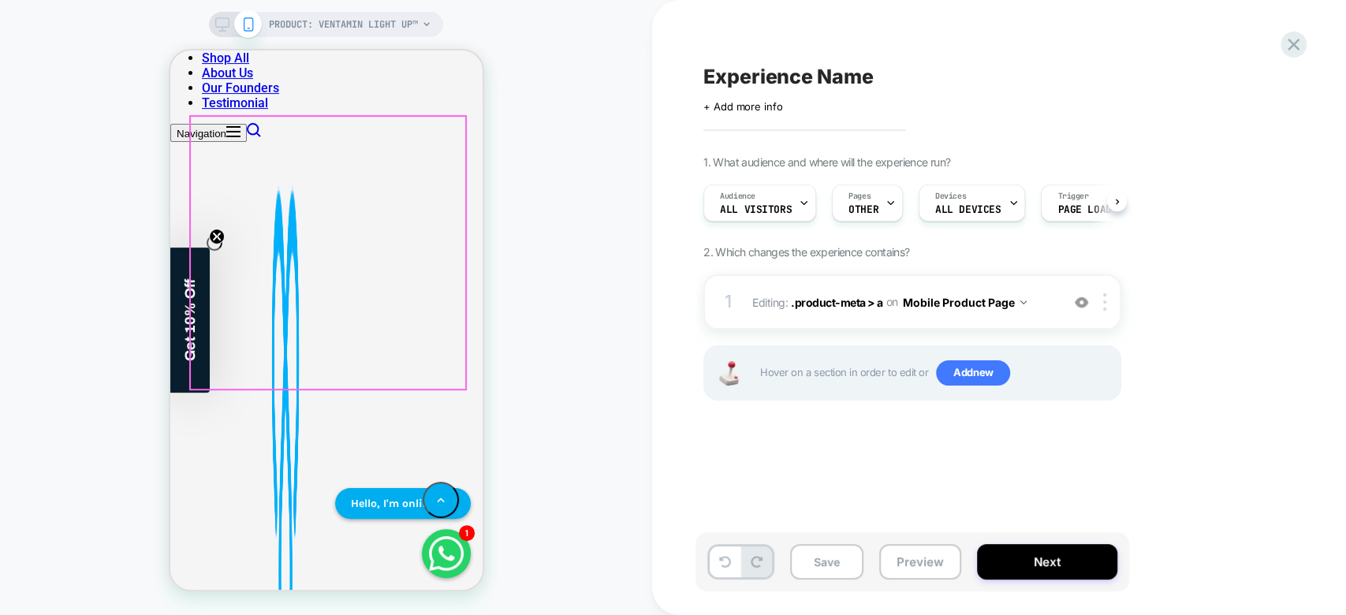
scroll to position [365, 0]
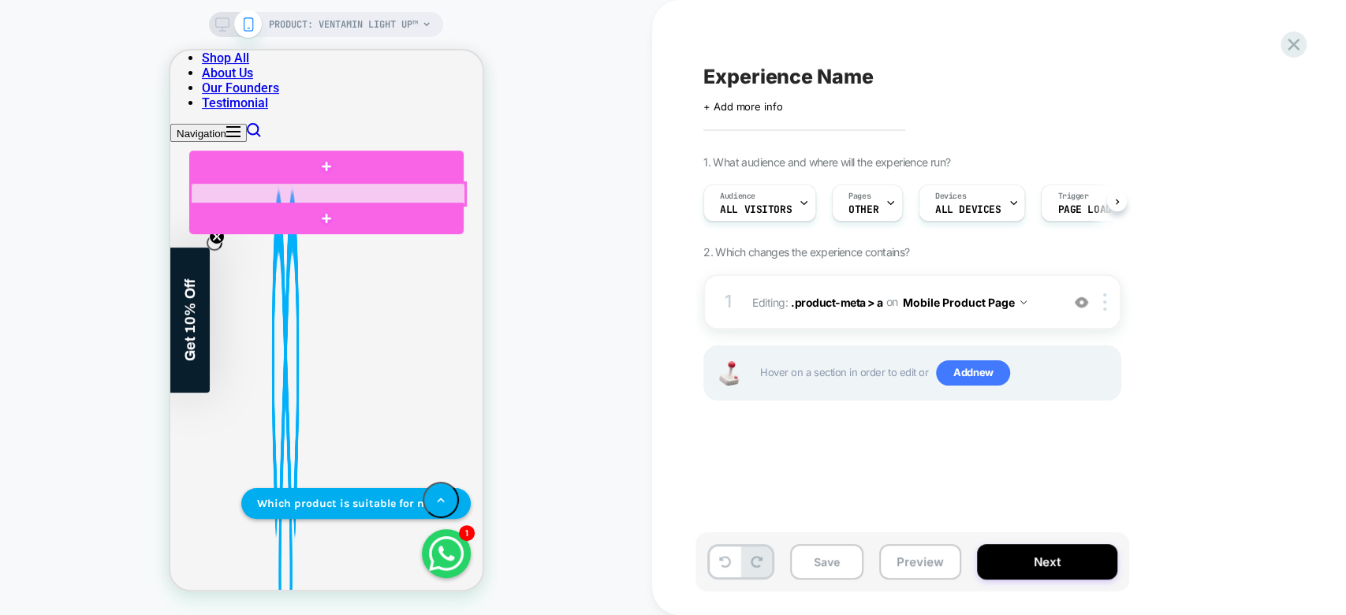
click at [242, 194] on div at bounding box center [327, 194] width 274 height 22
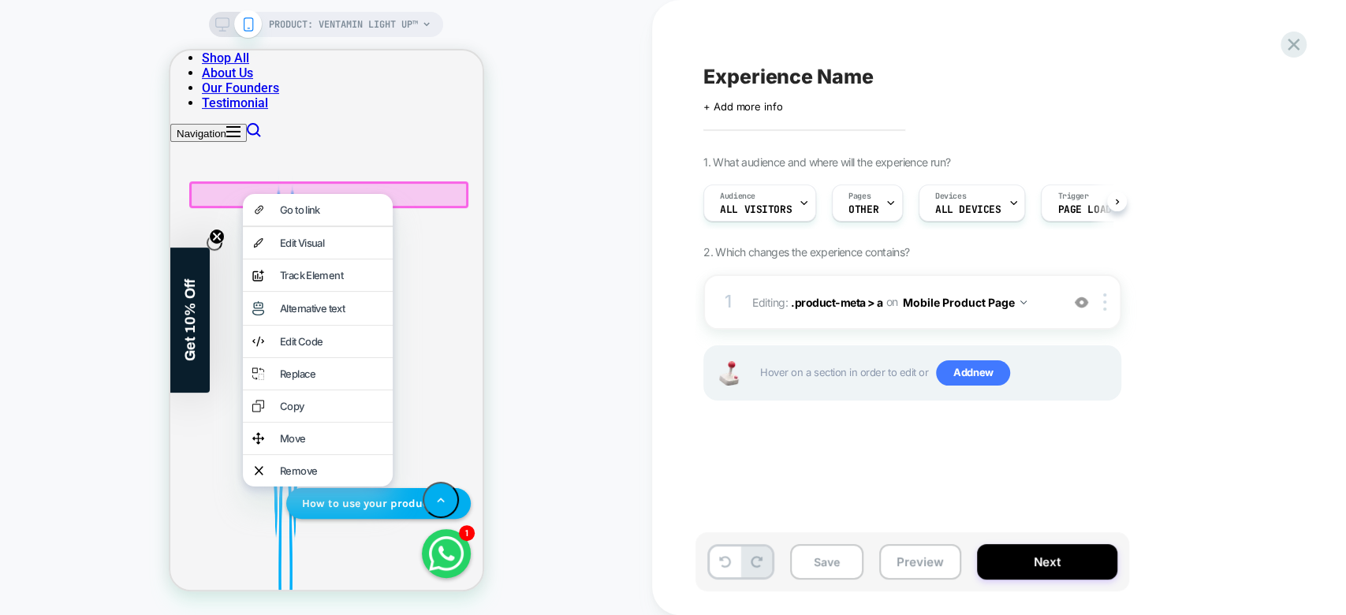
click at [547, 252] on div "PRODUCT: Ventamin Light Up™ PRODUCT: Ventamin Light Up™" at bounding box center [326, 308] width 652 height 584
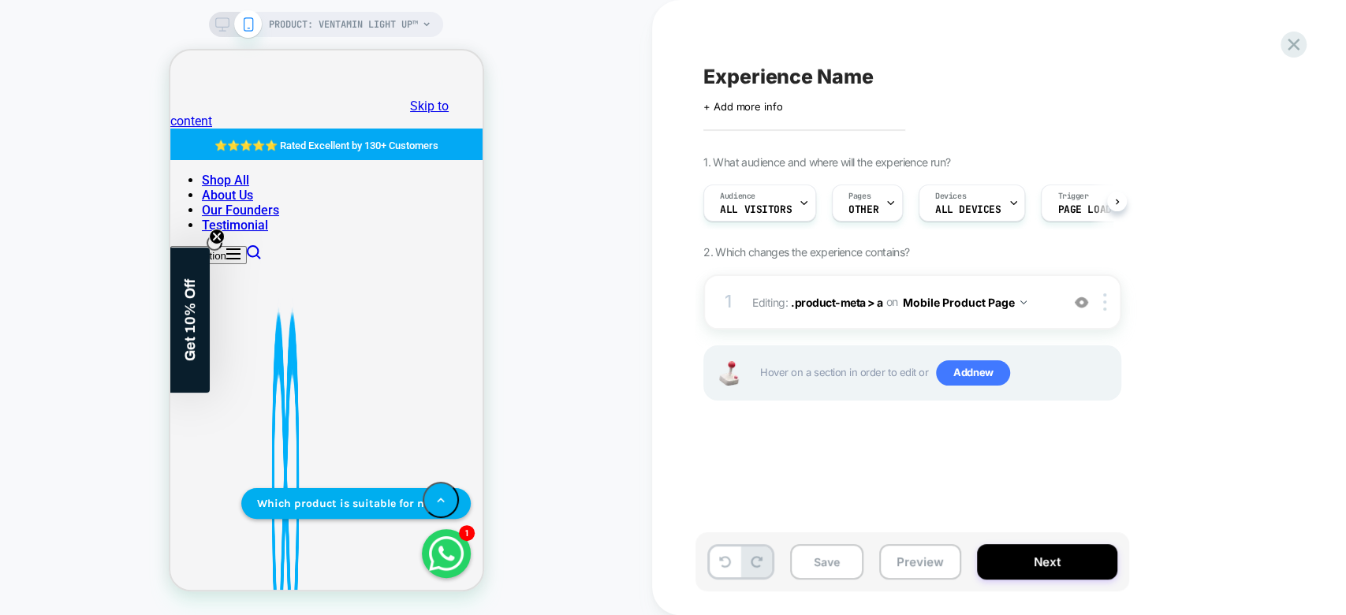
scroll to position [0, 0]
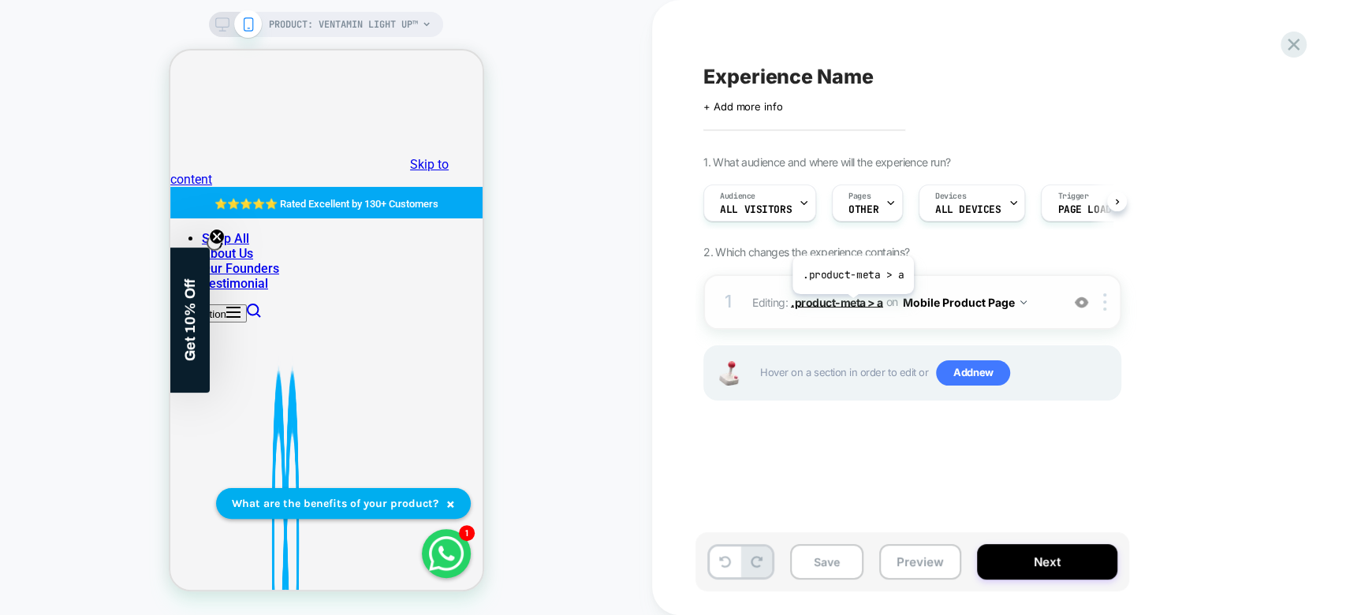
click at [852, 306] on span ".product-meta > a" at bounding box center [837, 301] width 92 height 13
type textarea "*"
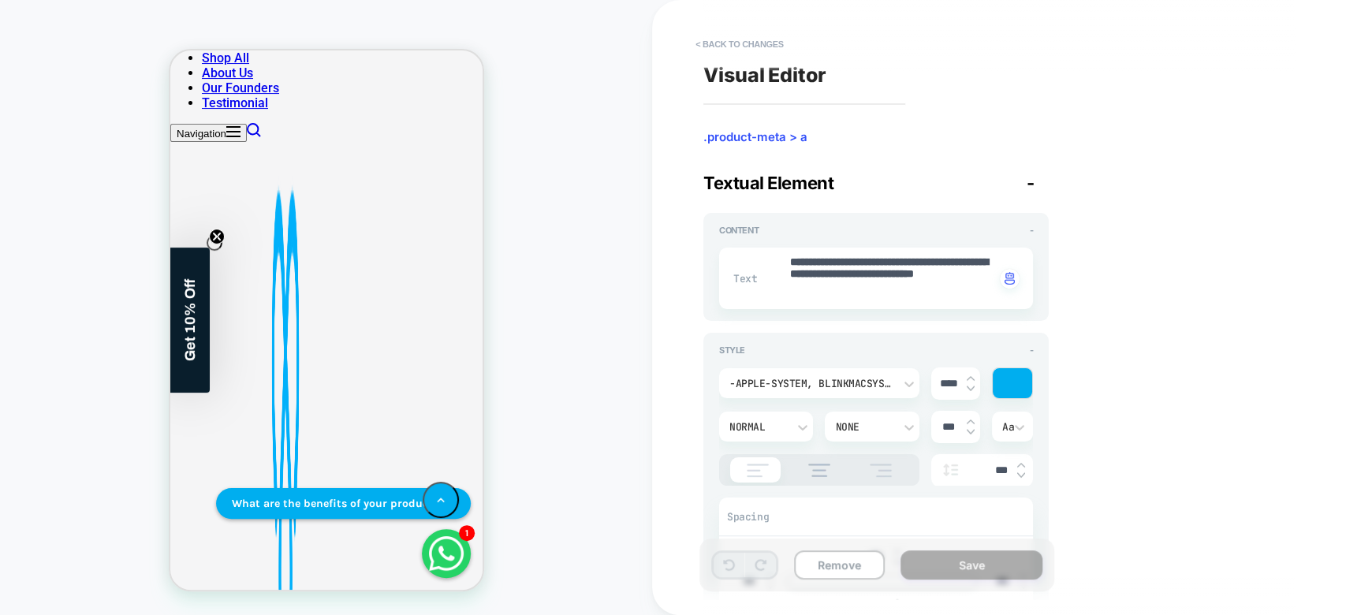
scroll to position [237, 0]
click at [733, 50] on button "< Back to changes" at bounding box center [740, 44] width 104 height 25
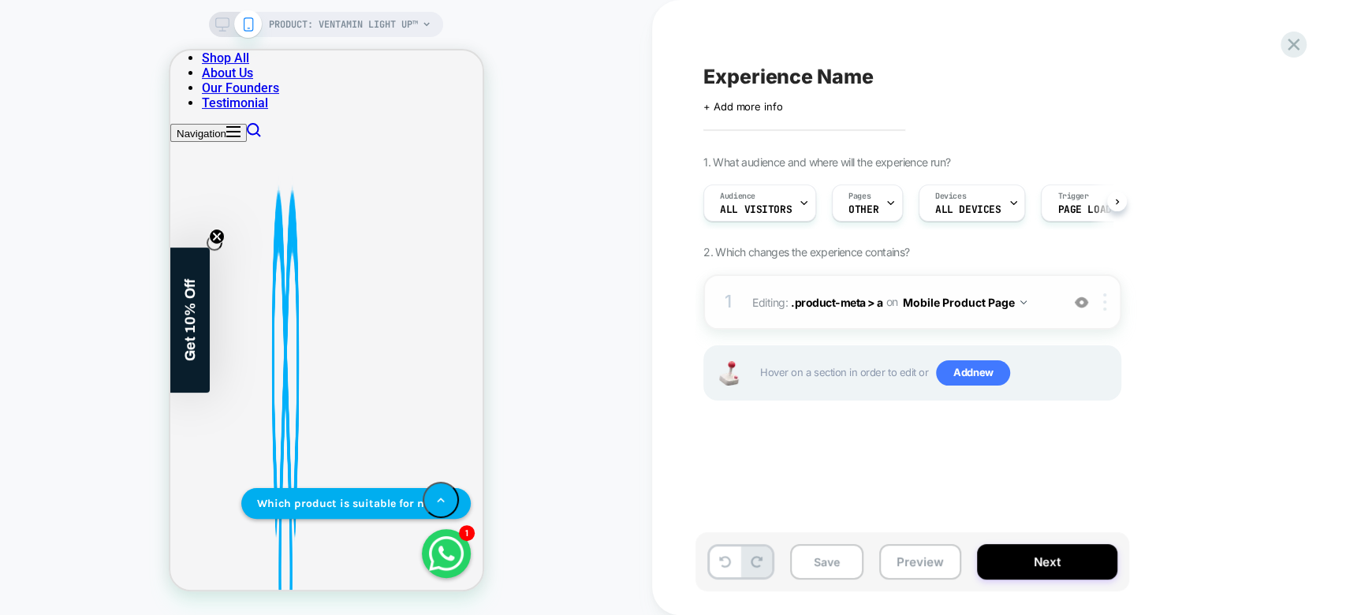
scroll to position [0, 0]
click at [1110, 300] on div at bounding box center [1108, 301] width 26 height 17
click at [1105, 300] on img at bounding box center [1104, 301] width 3 height 17
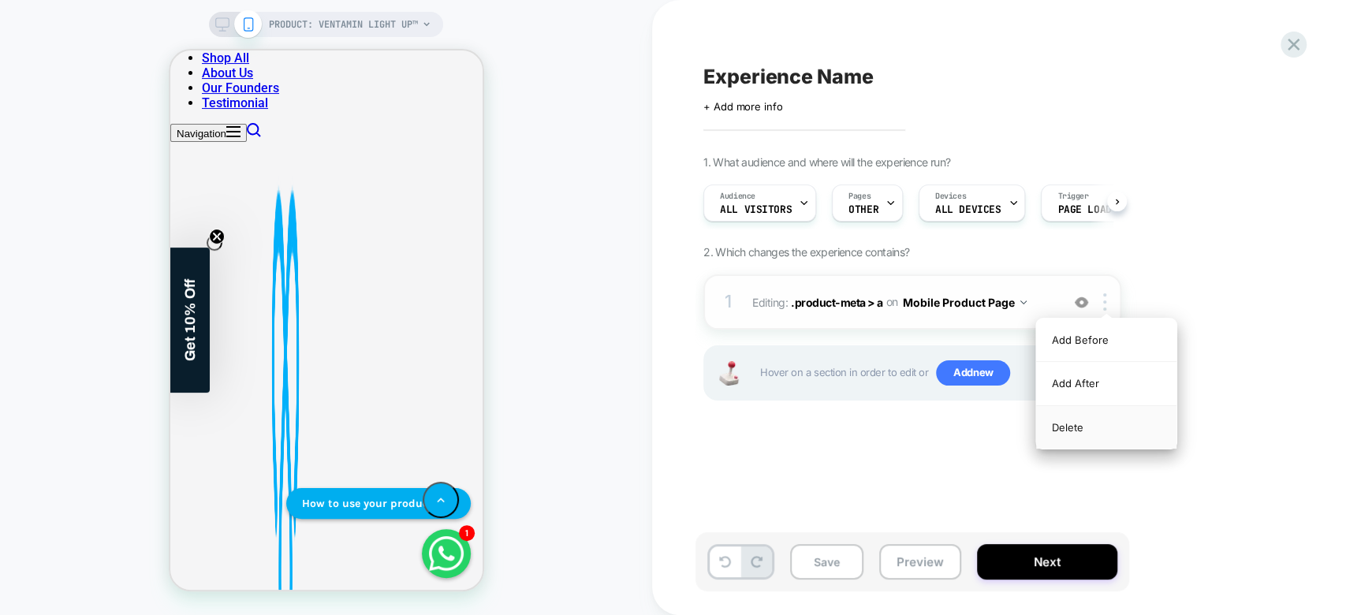
click at [1066, 426] on div "Delete" at bounding box center [1106, 427] width 140 height 43
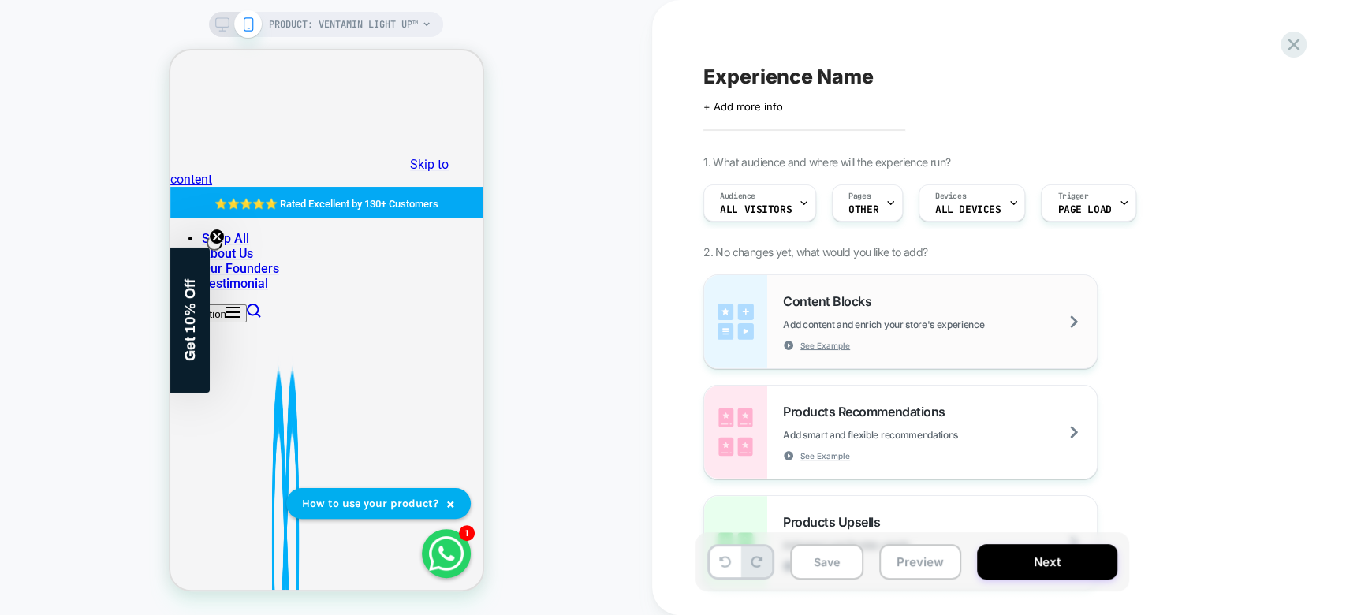
click at [890, 359] on div "Content Blocks Add content and enrich your store's experience See Example" at bounding box center [900, 321] width 393 height 93
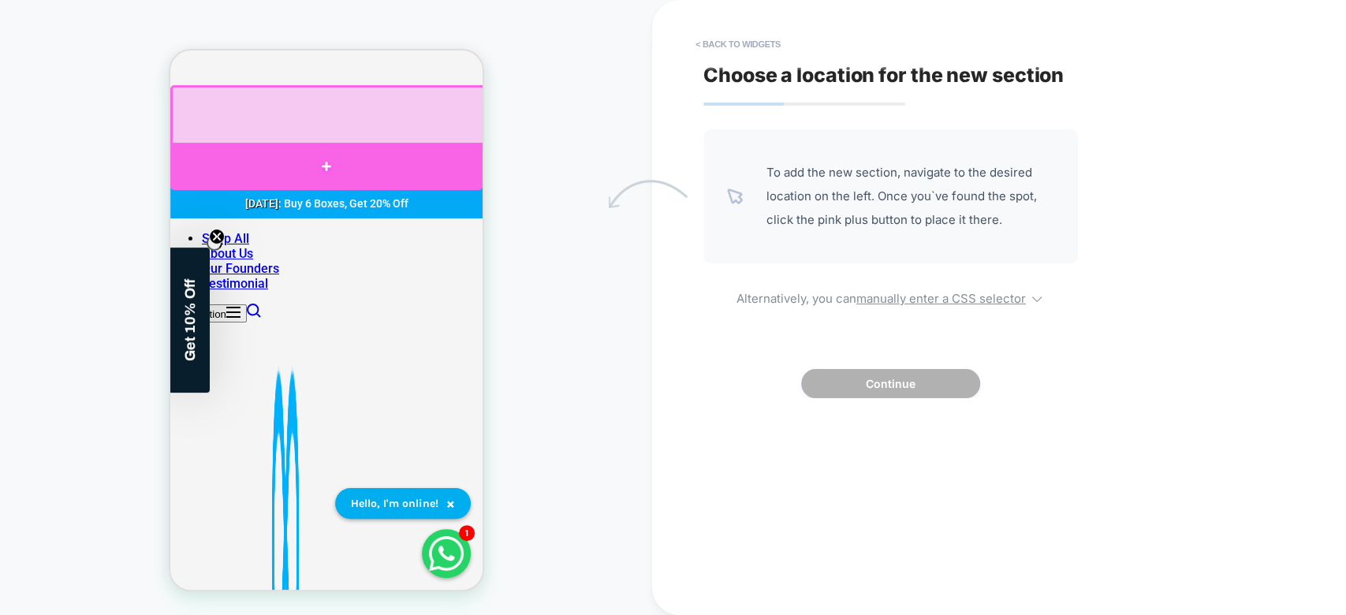
click at [390, 151] on div at bounding box center [326, 166] width 312 height 47
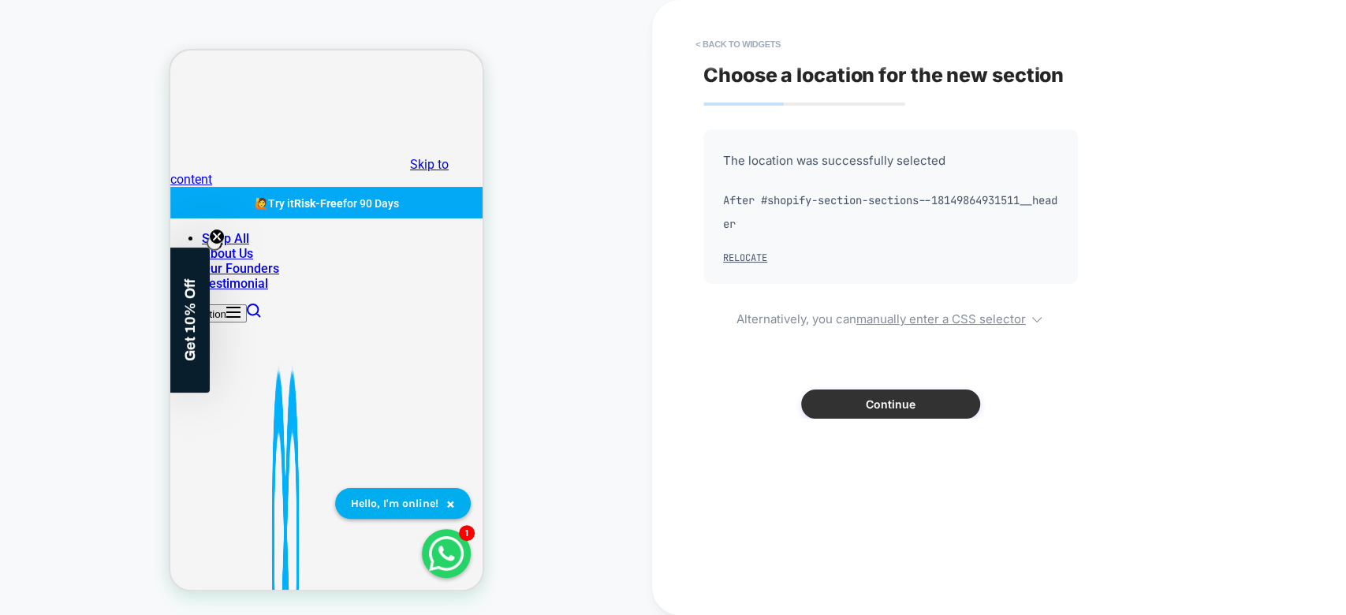
click at [870, 405] on button "Continue" at bounding box center [890, 404] width 179 height 29
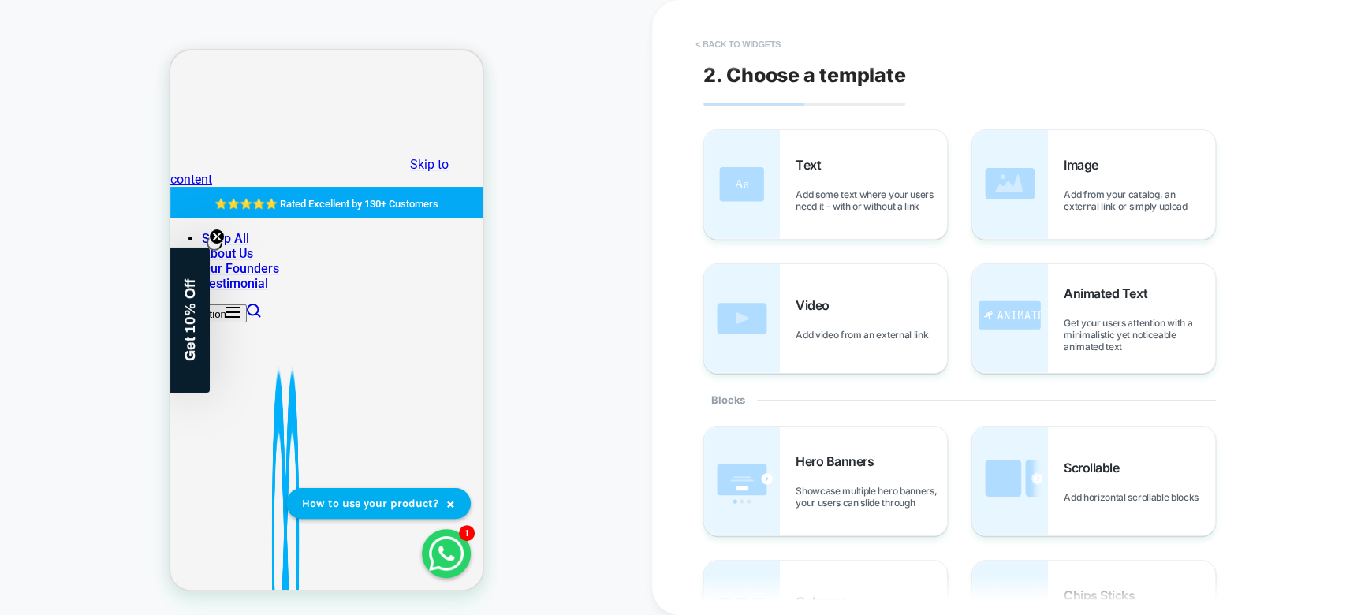
click at [750, 33] on button "< Back to widgets" at bounding box center [738, 44] width 101 height 25
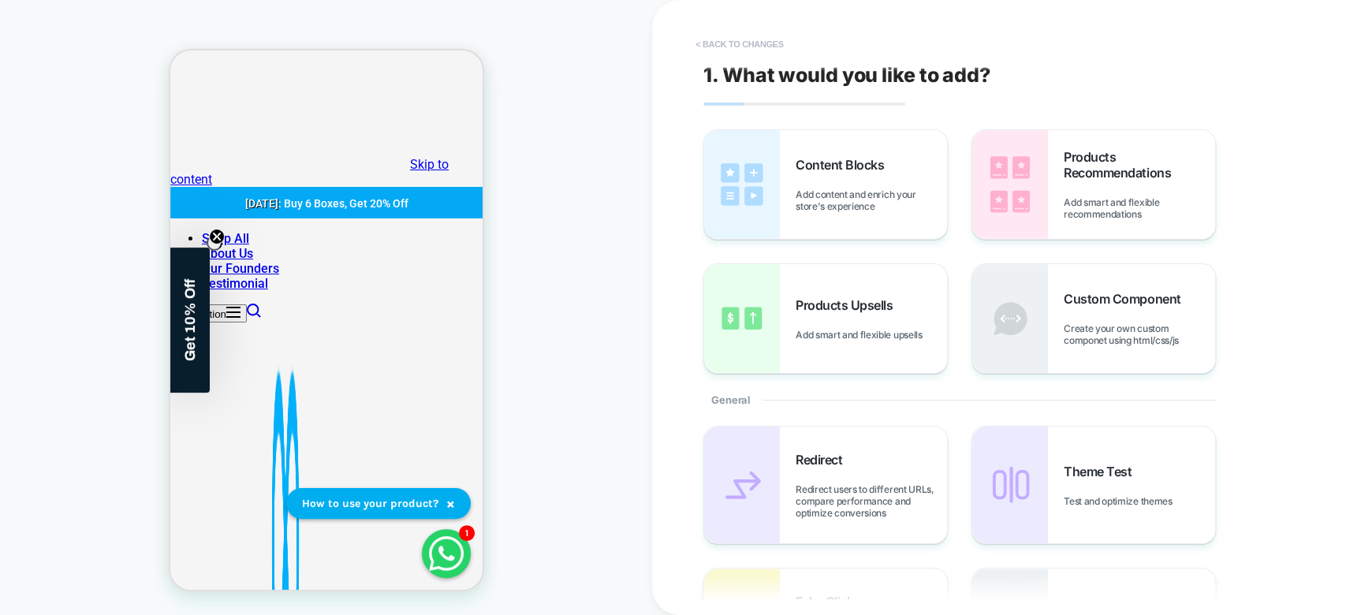
click at [776, 41] on button "< Back to changes" at bounding box center [740, 44] width 104 height 25
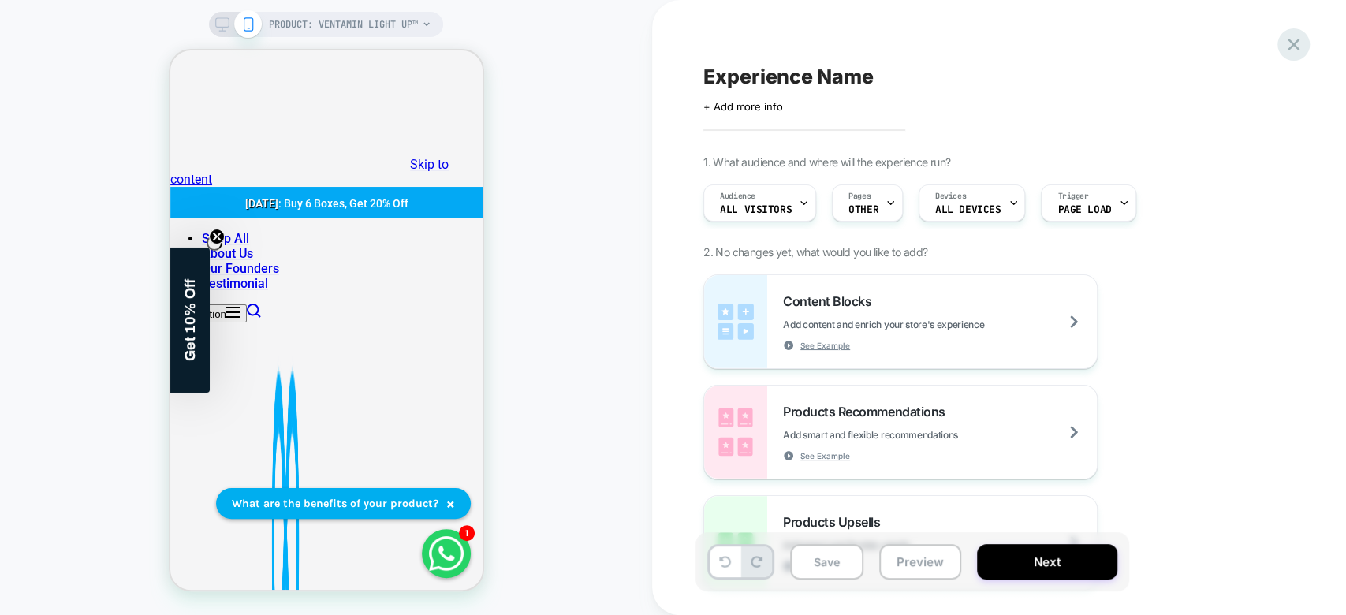
click at [1304, 41] on icon at bounding box center [1293, 44] width 21 height 21
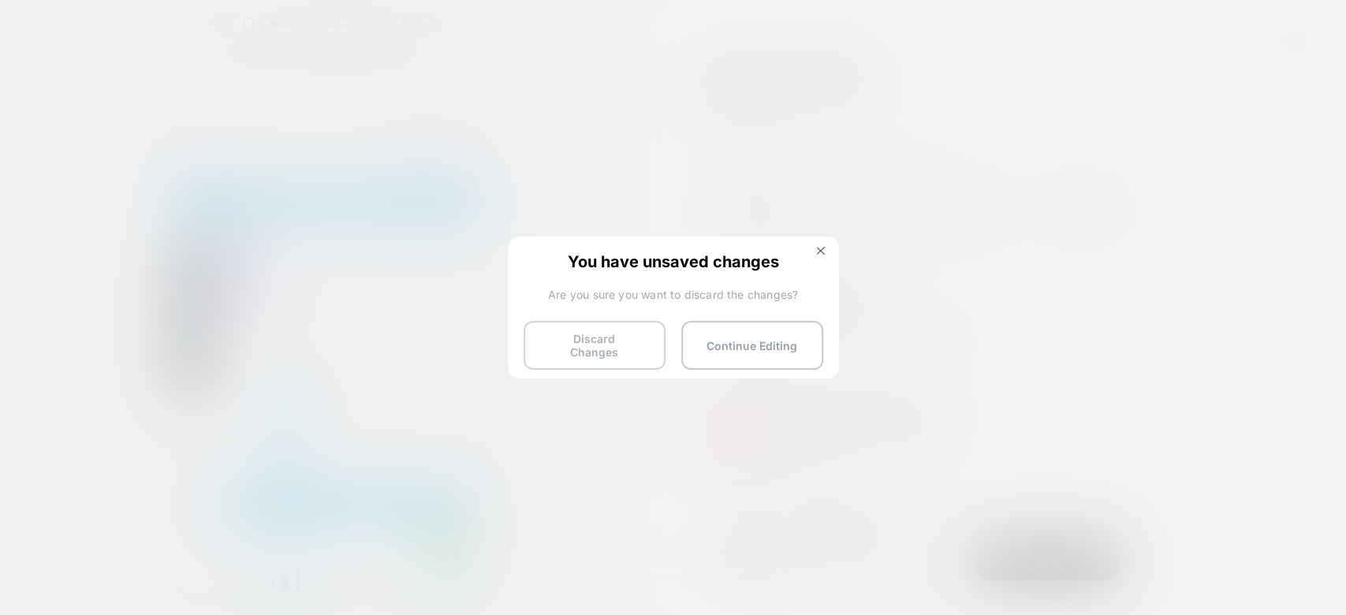
click at [625, 344] on button "Discard Changes" at bounding box center [595, 345] width 142 height 49
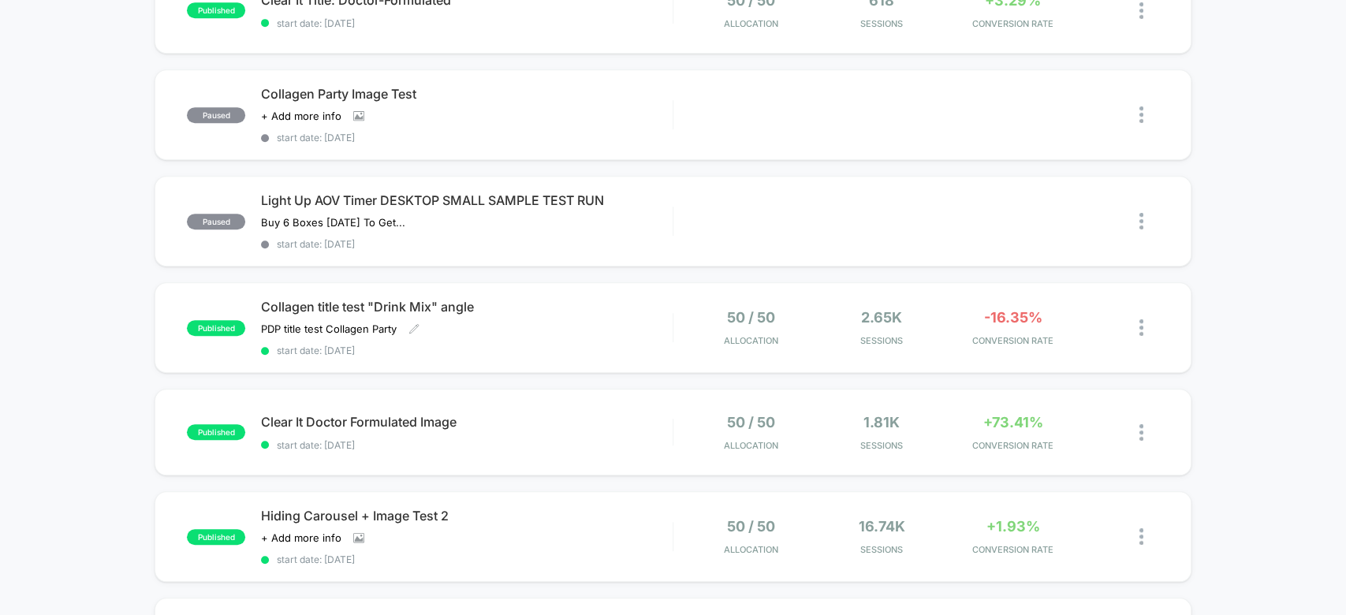
scroll to position [525, 0]
click at [629, 311] on div "Collagen title test "Drink Mix" angle PDP title test Collagen Party Click to ed…" at bounding box center [466, 327] width 411 height 58
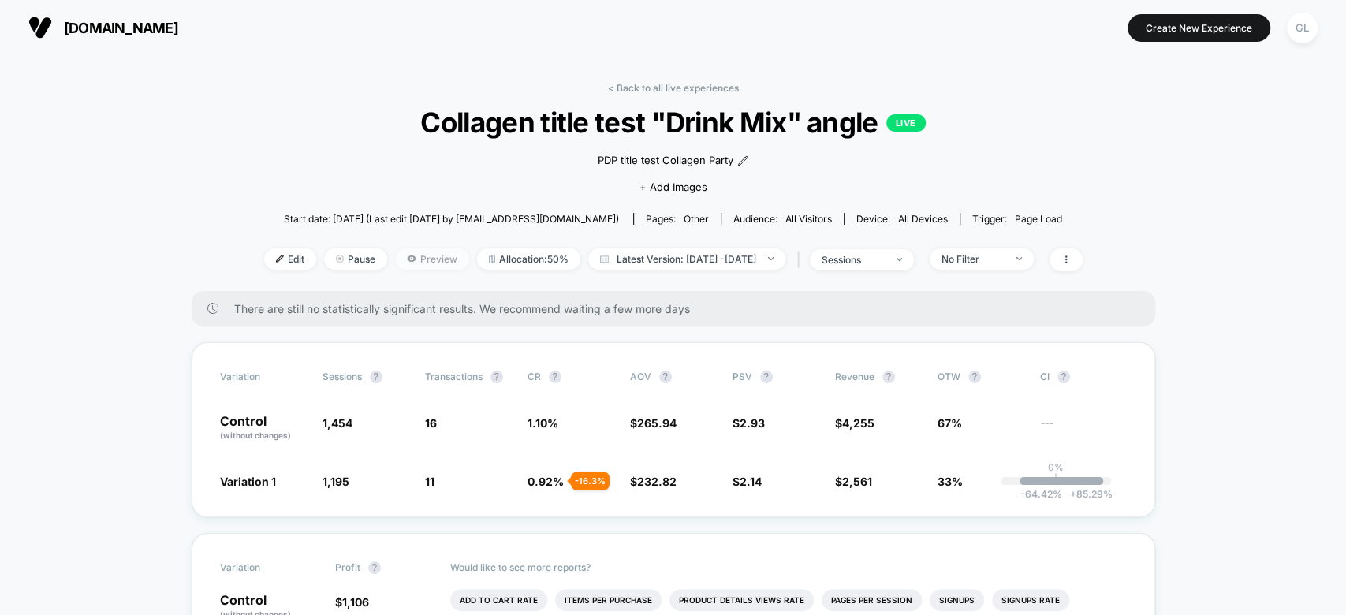
click at [395, 263] on span "Preview" at bounding box center [432, 258] width 74 height 21
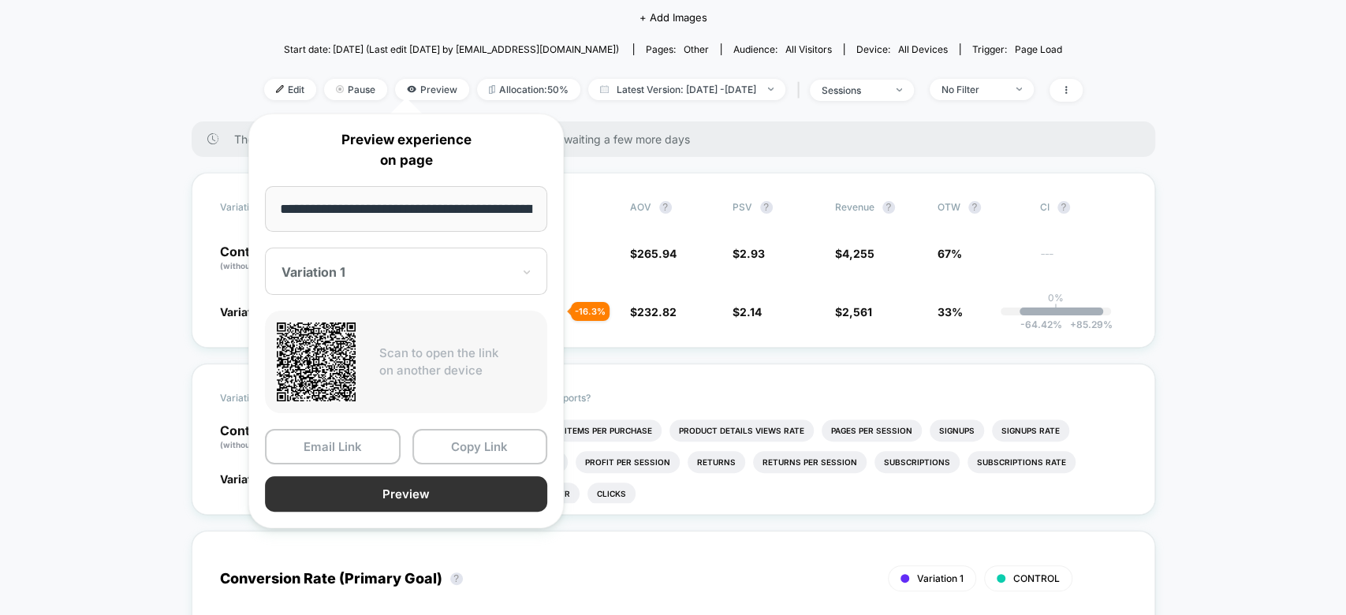
click at [384, 495] on button "Preview" at bounding box center [406, 493] width 282 height 35
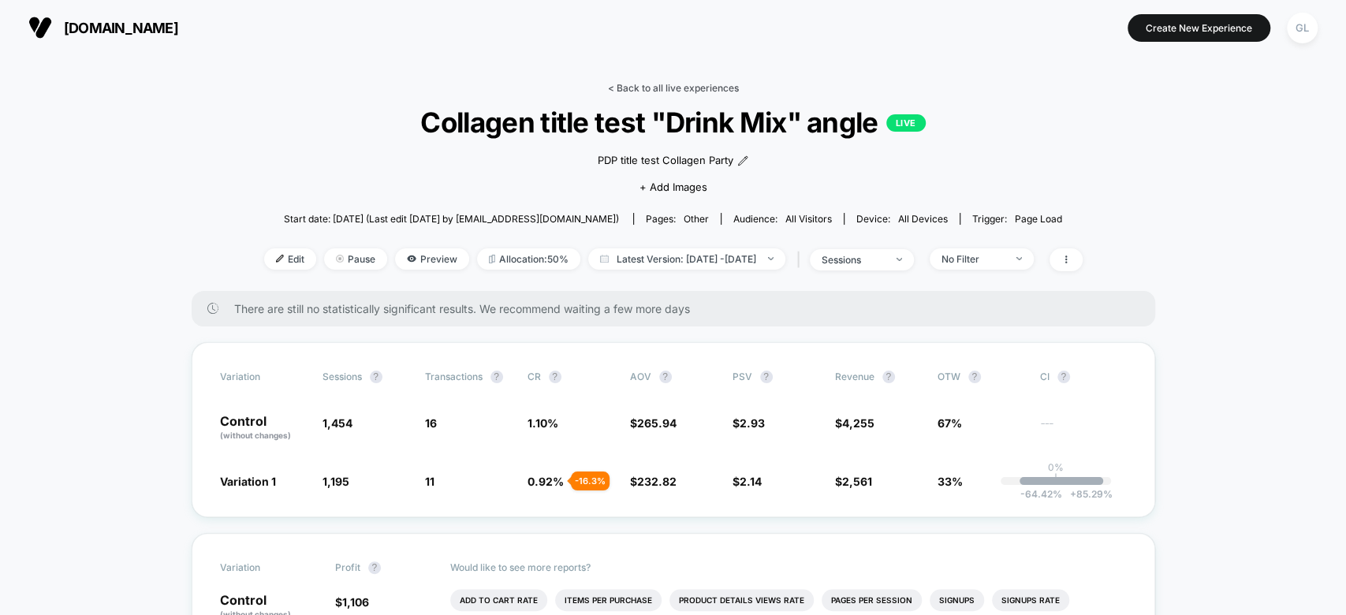
click at [666, 84] on link "< Back to all live experiences" at bounding box center [673, 88] width 131 height 12
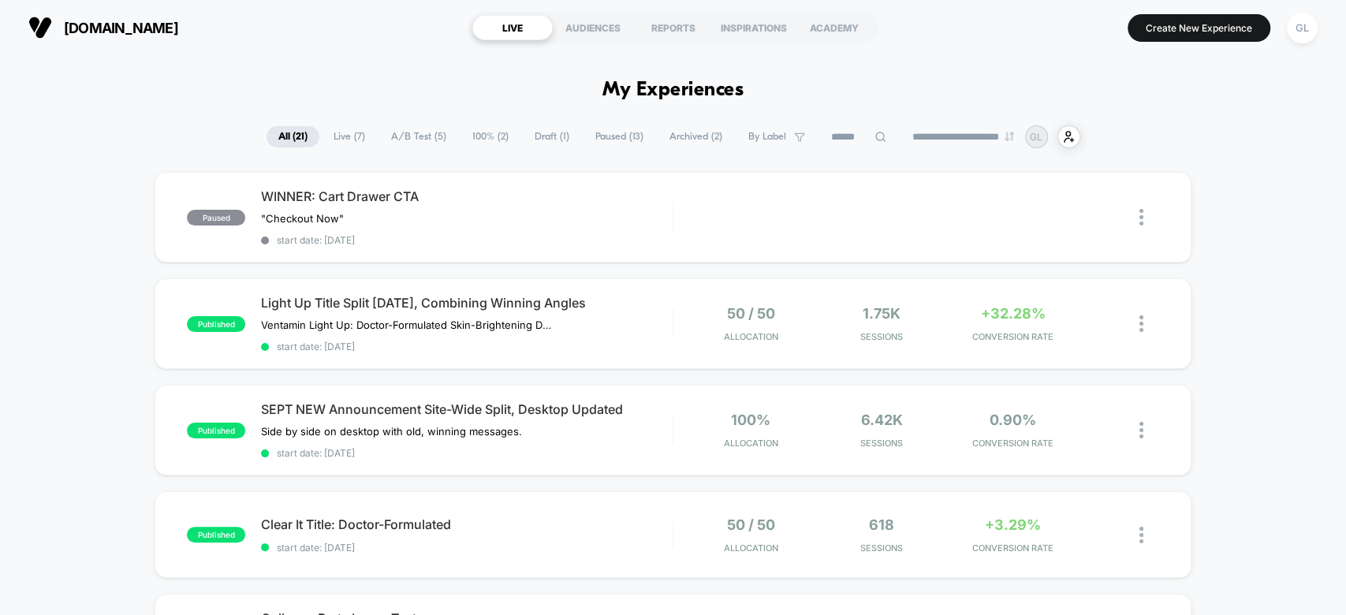
drag, startPoint x: 1225, startPoint y: 199, endPoint x: 1252, endPoint y: 186, distance: 29.6
click at [1192, 26] on button "Create New Experience" at bounding box center [1199, 28] width 143 height 28
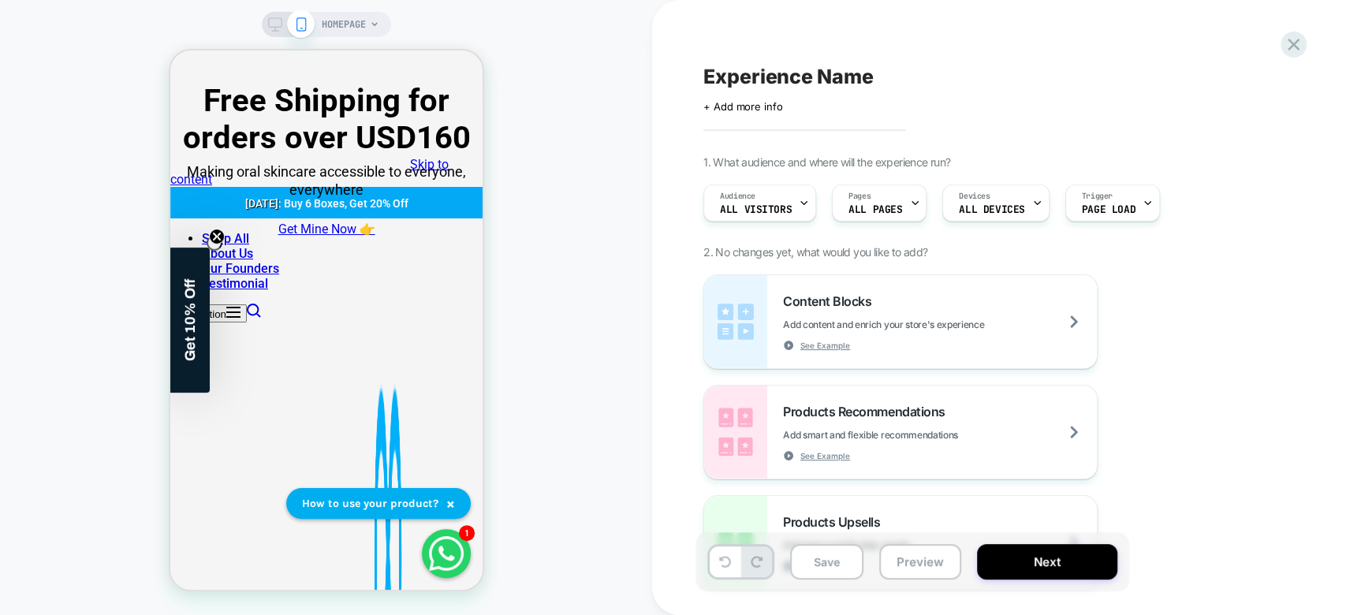
click at [342, 16] on span "HOMEPAGE" at bounding box center [344, 24] width 44 height 25
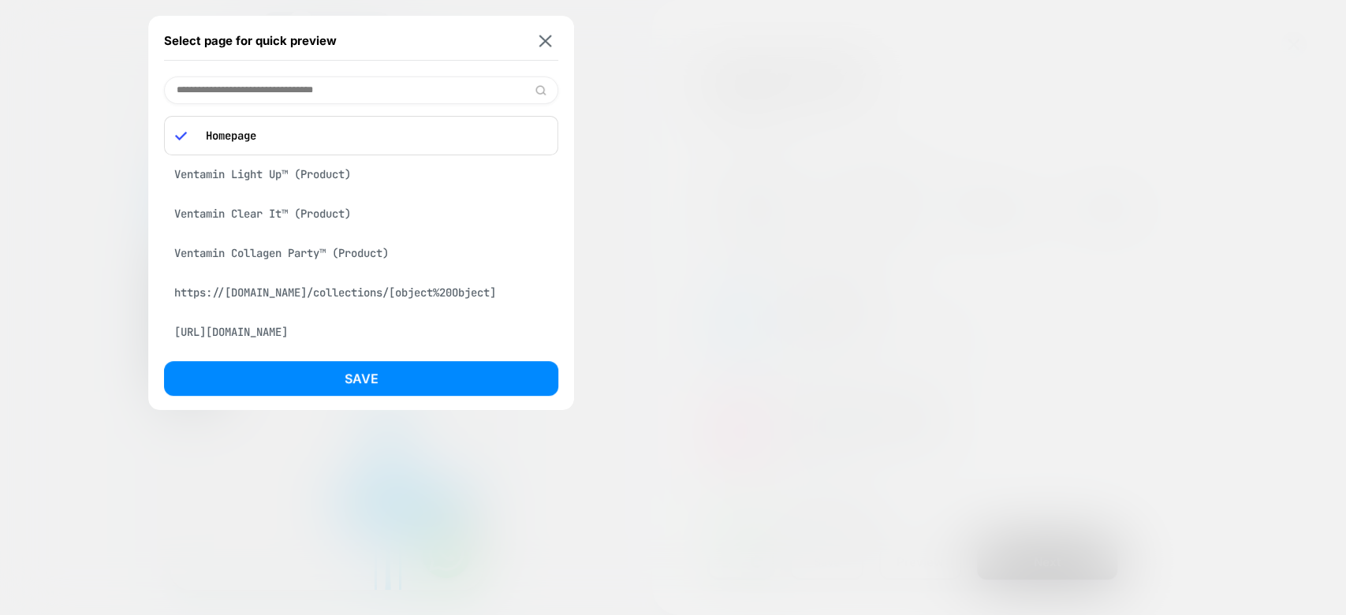
click at [558, 42] on div "Select page for quick preview" at bounding box center [361, 40] width 394 height 39
click at [544, 41] on img at bounding box center [545, 41] width 13 height 12
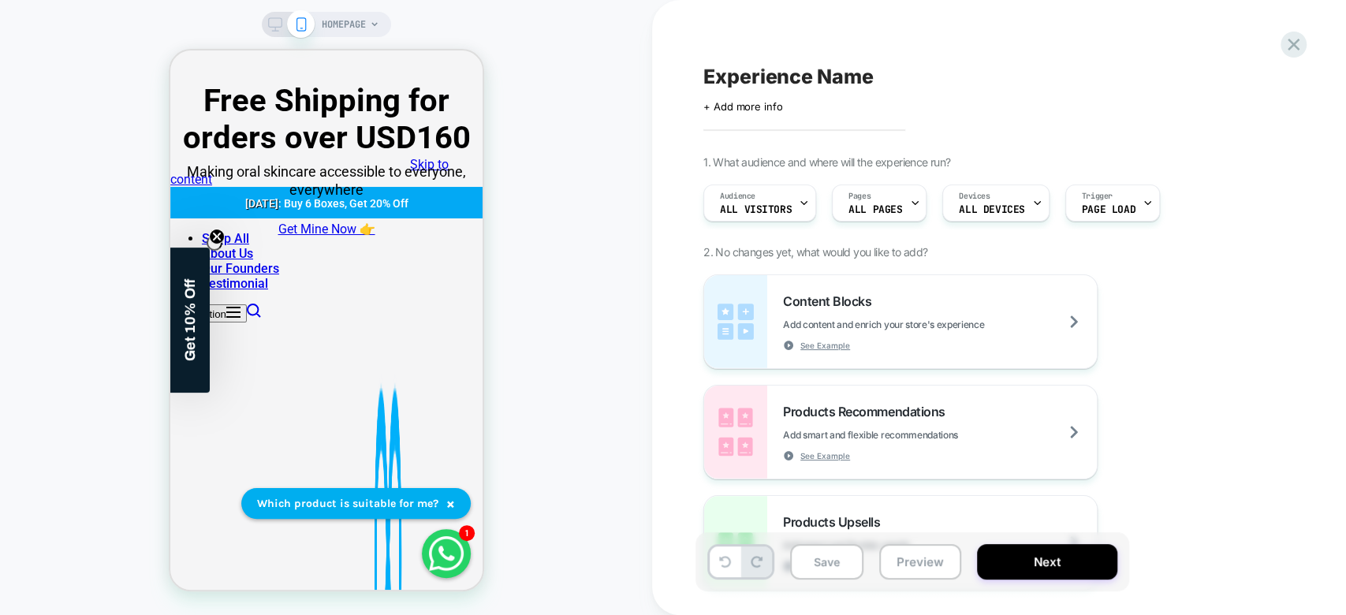
click at [338, 25] on span "HOMEPAGE" at bounding box center [344, 24] width 44 height 25
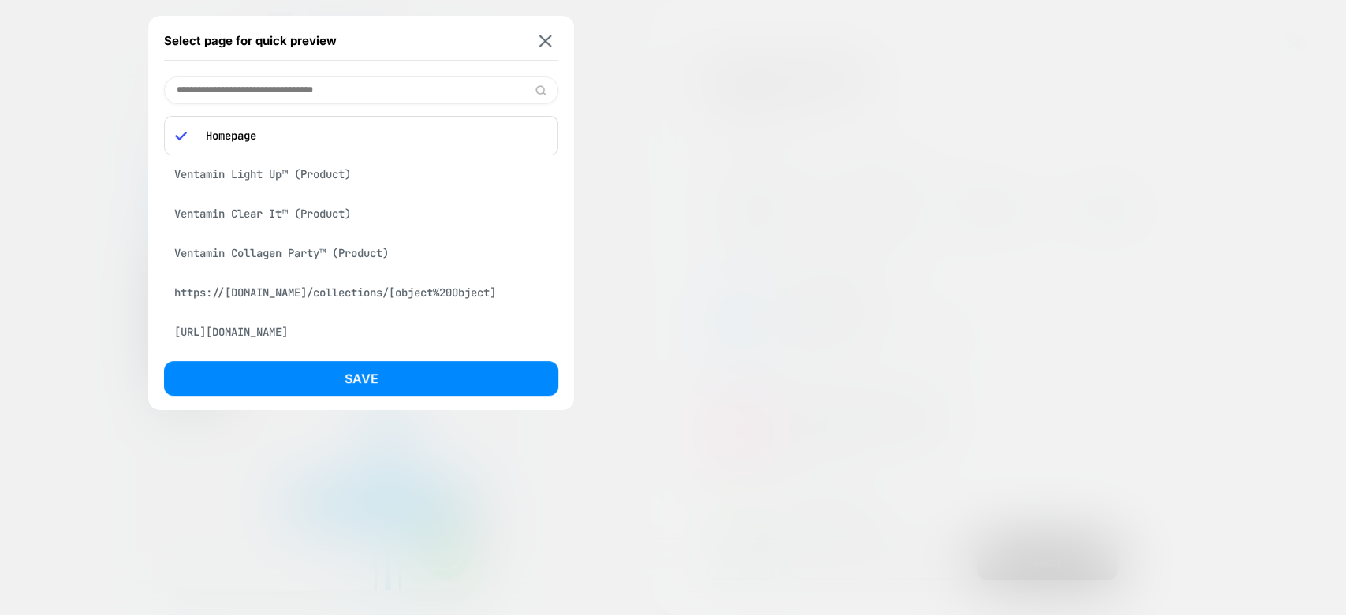
click at [334, 177] on div "Ventamin Light Up™ (Product)" at bounding box center [361, 174] width 394 height 30
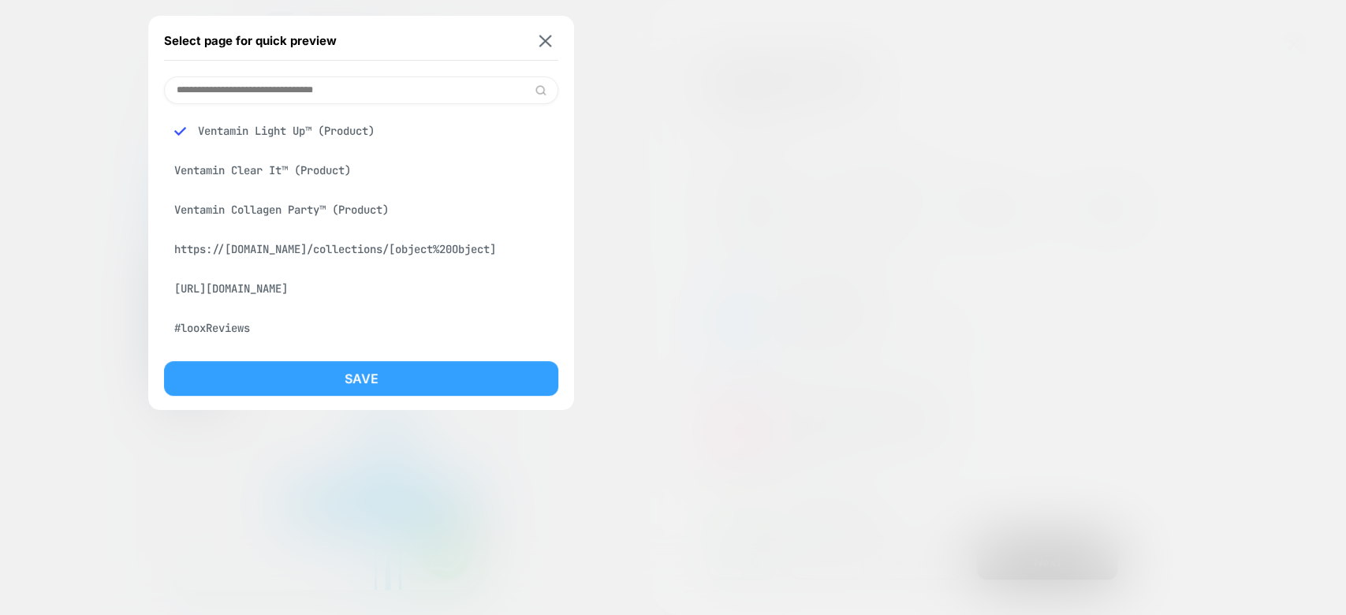
click at [409, 372] on button "Save" at bounding box center [361, 378] width 394 height 35
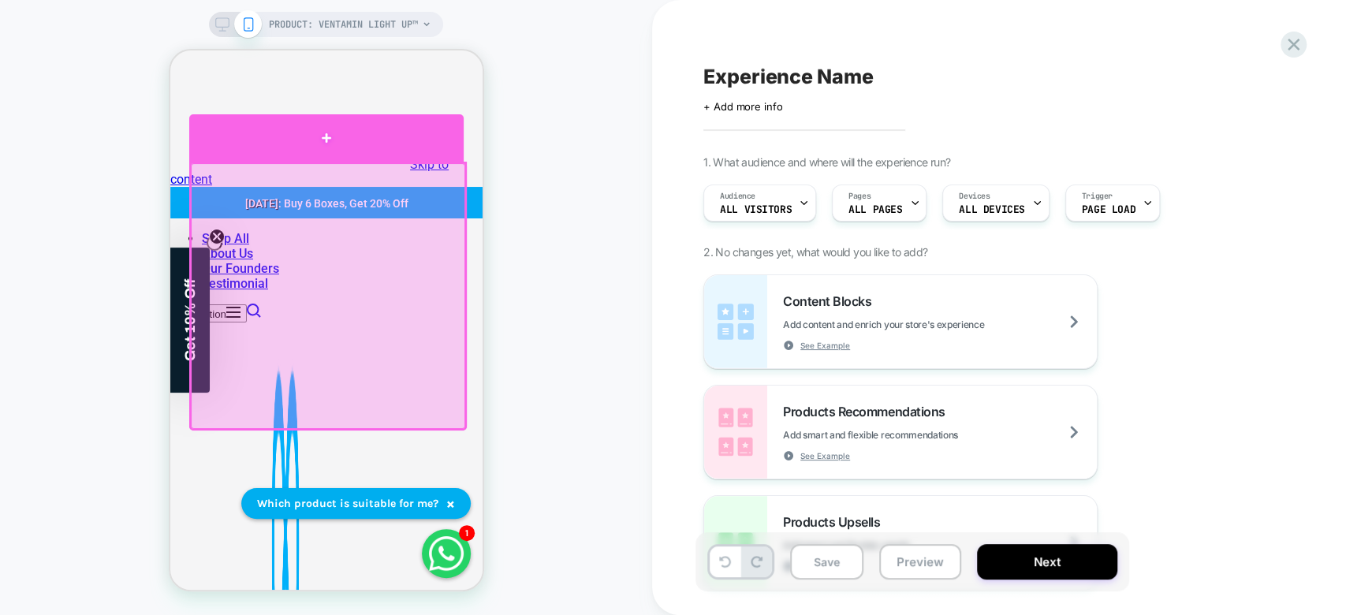
click at [381, 151] on div at bounding box center [325, 137] width 274 height 47
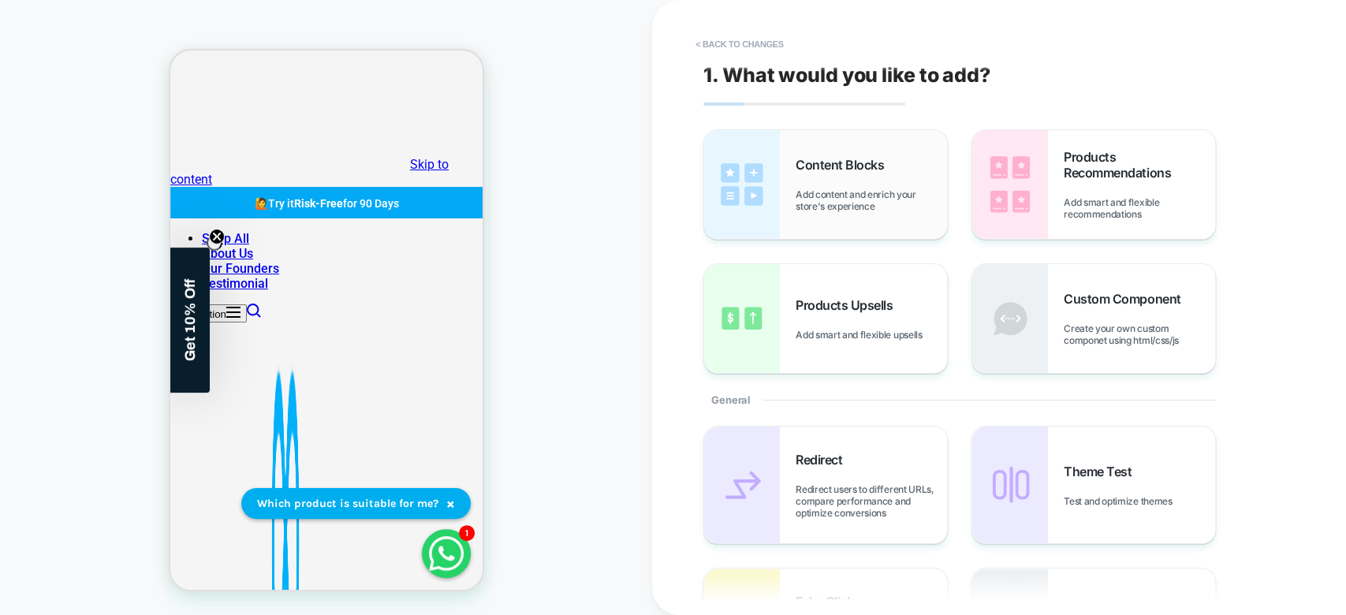
click at [852, 196] on span "Add content and enrich your store's experience" at bounding box center [871, 200] width 151 height 24
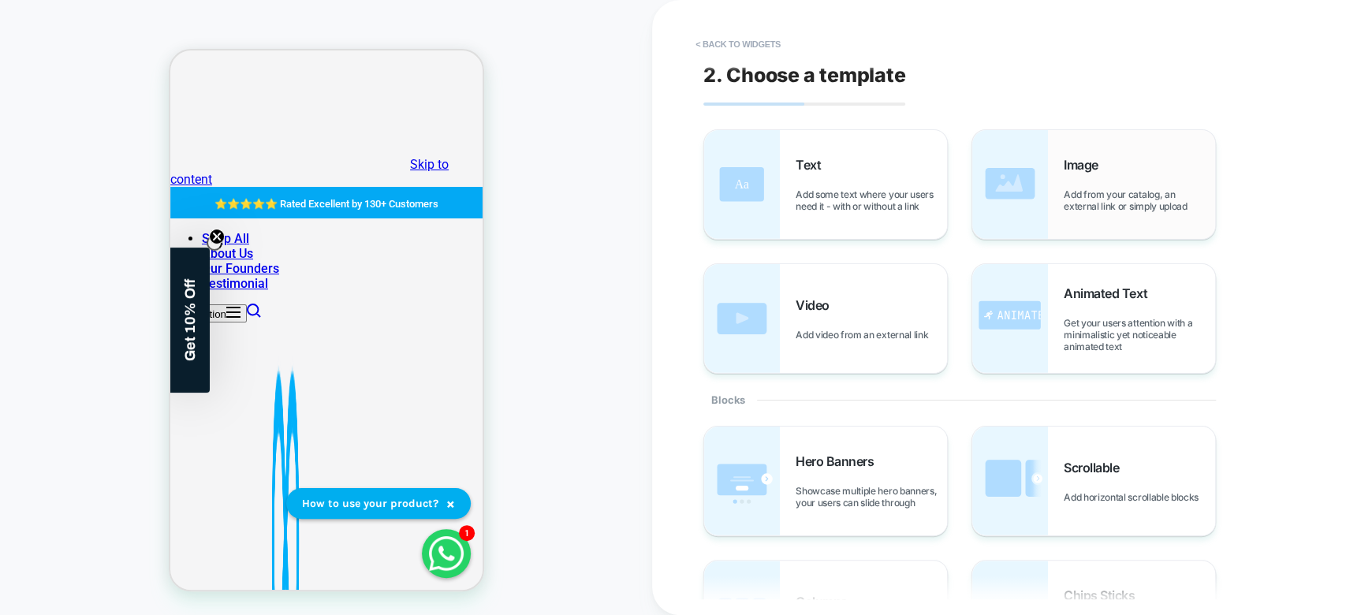
click at [1079, 185] on div "Image Add from your catalog, an external link or simply upload" at bounding box center [1139, 184] width 151 height 55
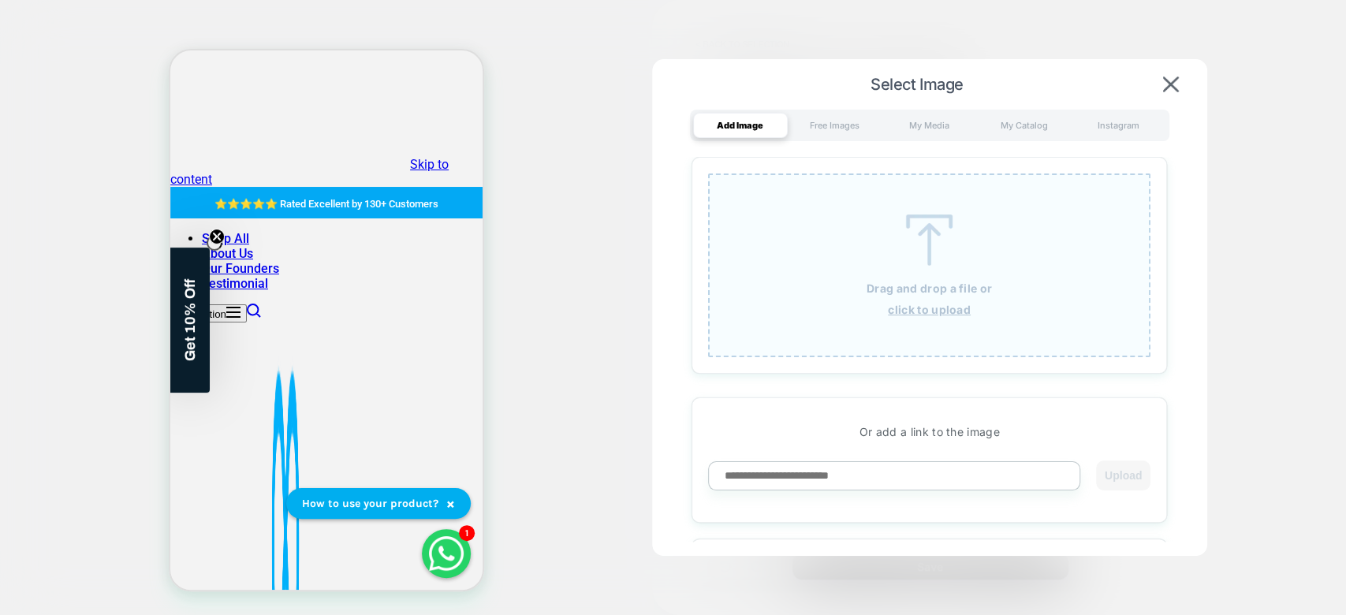
click at [861, 263] on div "Drag and drop a file or click to upload" at bounding box center [929, 265] width 443 height 184
